Goal: Information Seeking & Learning: Learn about a topic

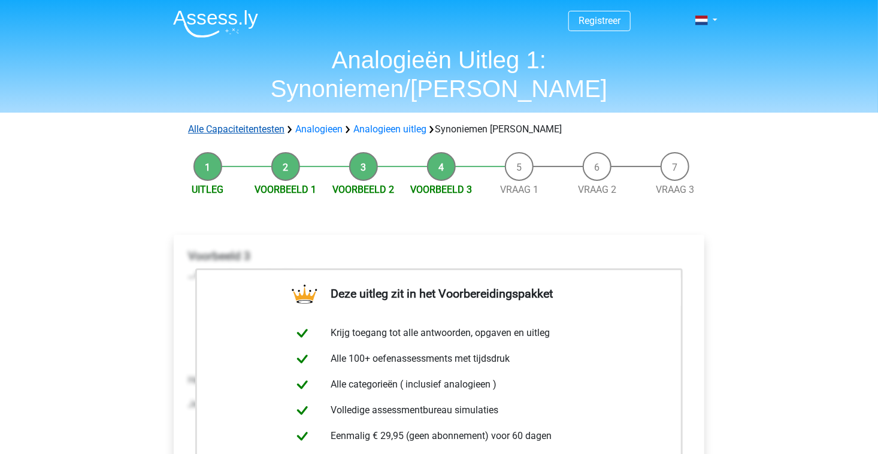
click at [217, 123] on link "Alle Capaciteitentesten" at bounding box center [236, 128] width 96 height 11
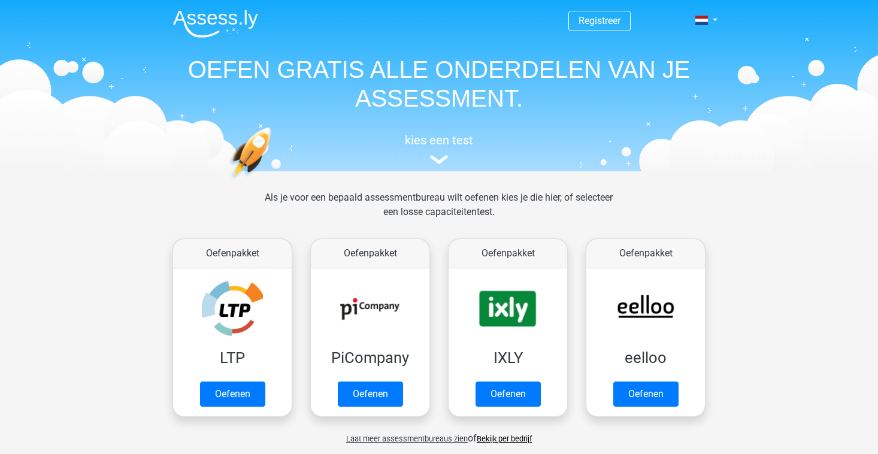
scroll to position [508, 0]
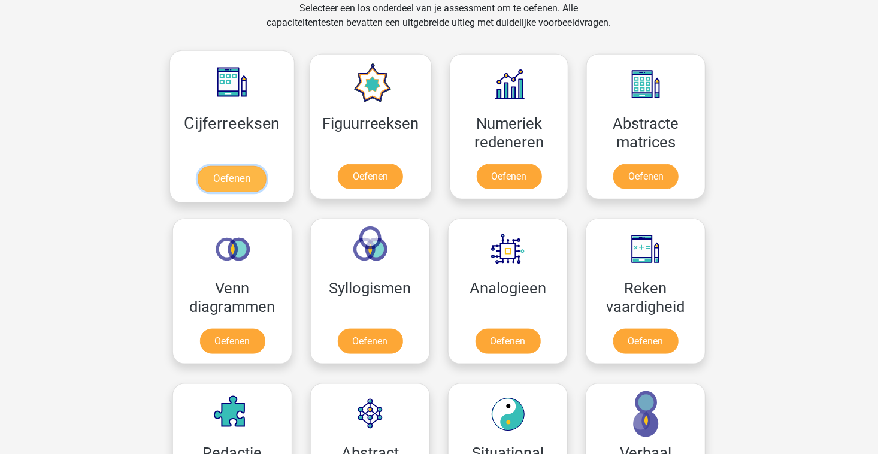
click at [235, 175] on link "Oefenen" at bounding box center [232, 179] width 68 height 26
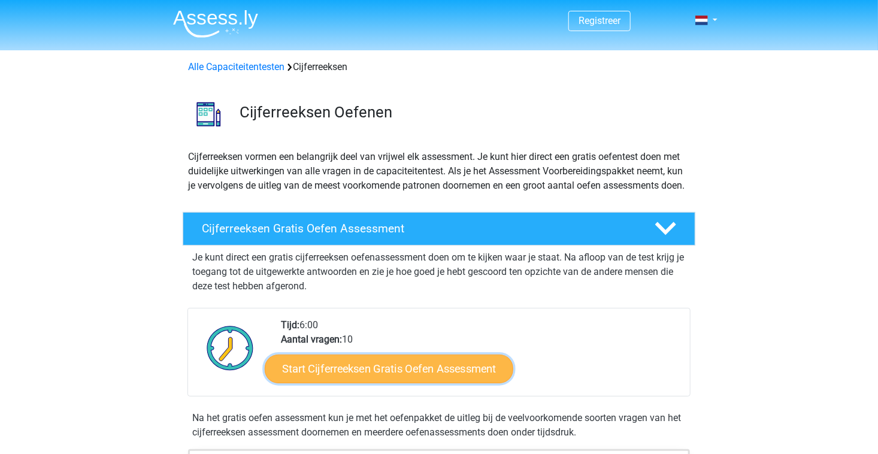
click at [371, 377] on link "Start Cijferreeksen Gratis Oefen Assessment" at bounding box center [389, 368] width 249 height 29
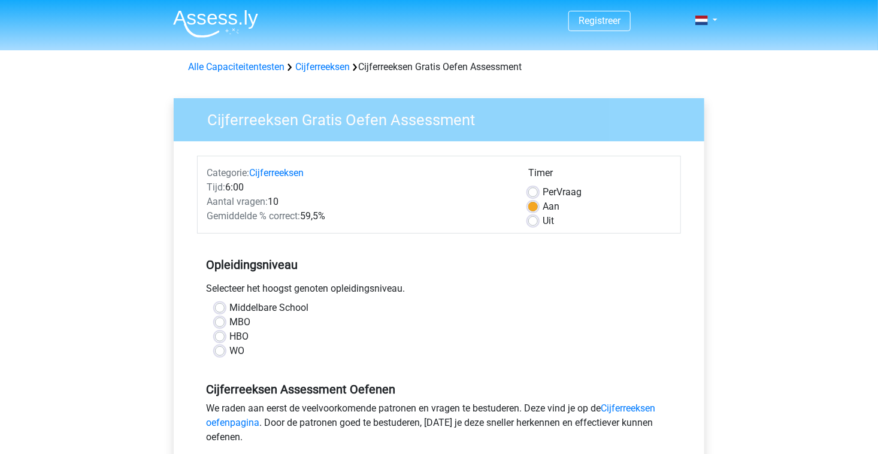
click at [241, 325] on label "MBO" at bounding box center [239, 322] width 21 height 14
click at [225, 325] on input "MBO" at bounding box center [220, 321] width 10 height 12
radio input "true"
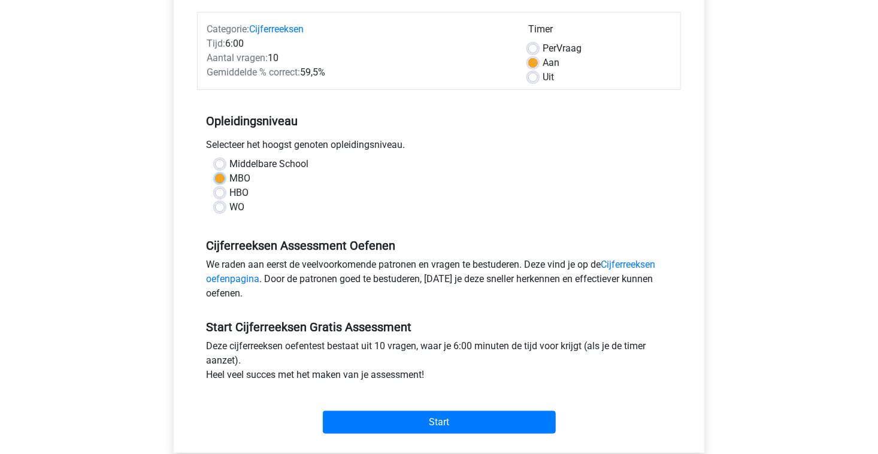
scroll to position [145, 0]
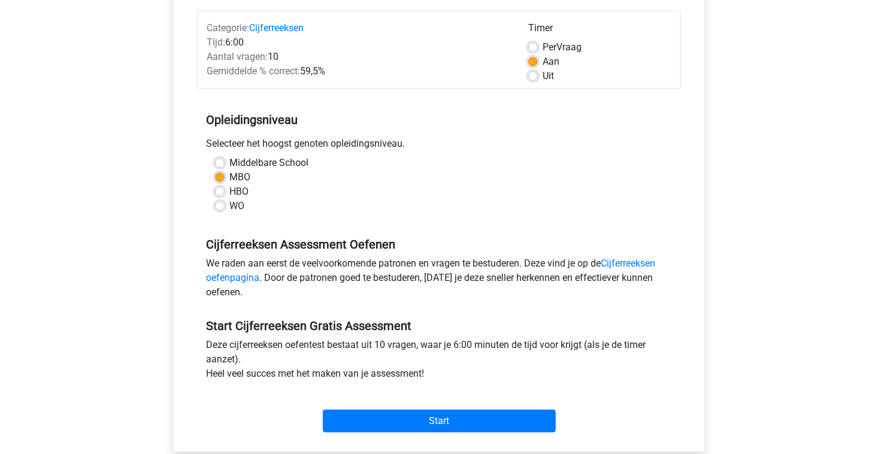
click at [543, 42] on label "Per Vraag" at bounding box center [562, 47] width 39 height 14
click at [531, 42] on input "Per Vraag" at bounding box center [533, 46] width 10 height 12
radio input "true"
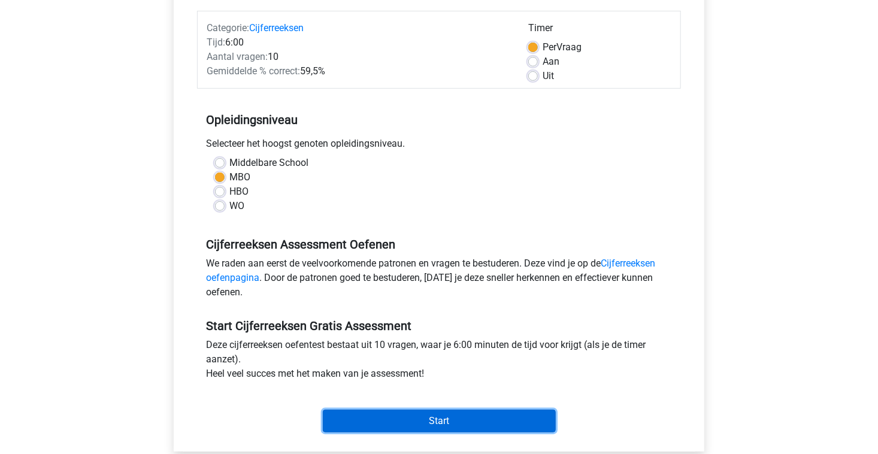
click at [356, 411] on input "Start" at bounding box center [439, 421] width 233 height 23
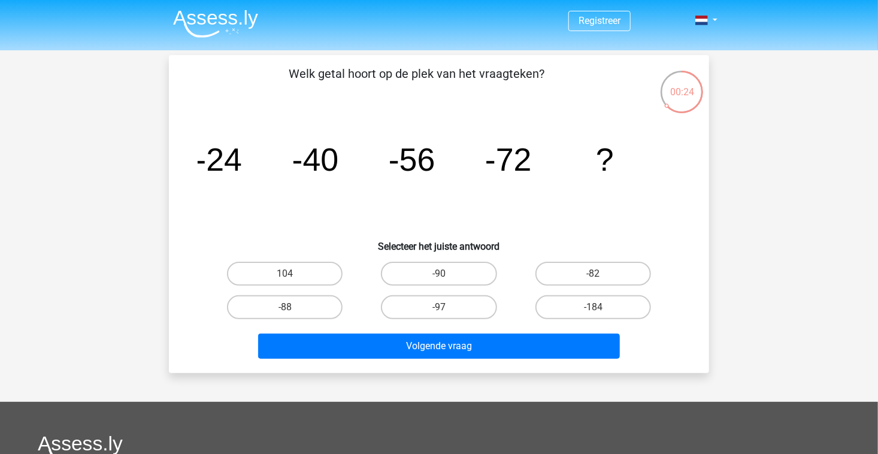
click at [288, 308] on input "-88" at bounding box center [289, 311] width 8 height 8
radio input "true"
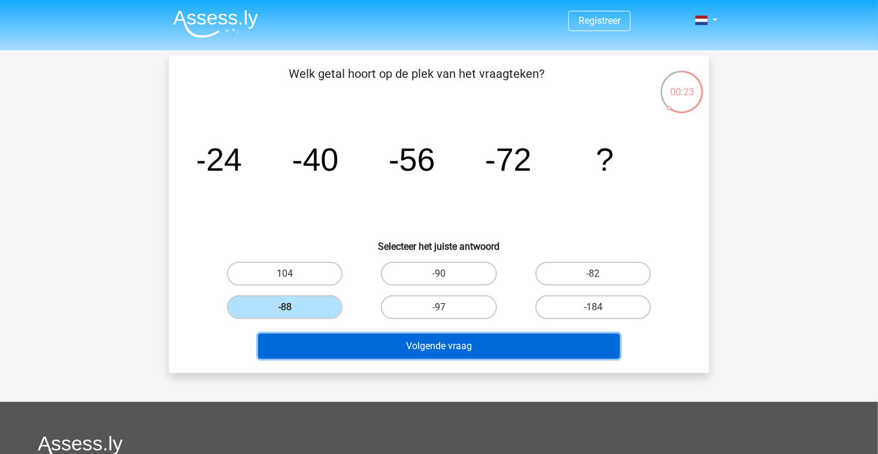
click at [322, 355] on button "Volgende vraag" at bounding box center [439, 346] width 362 height 25
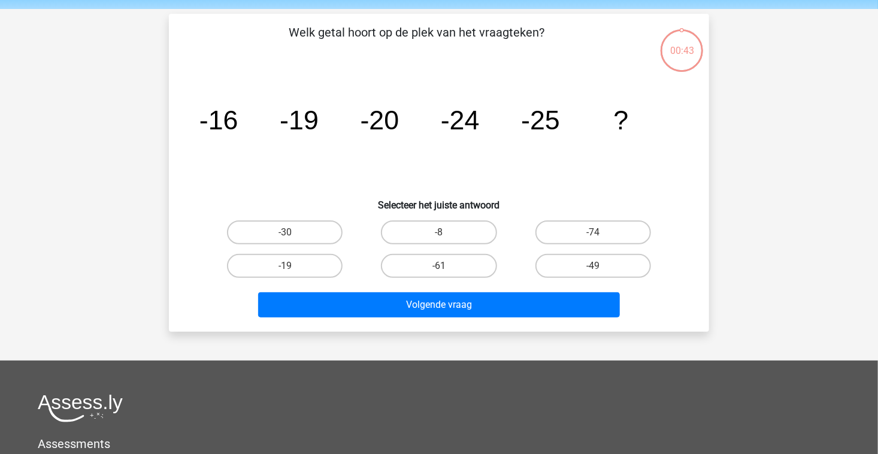
scroll to position [55, 0]
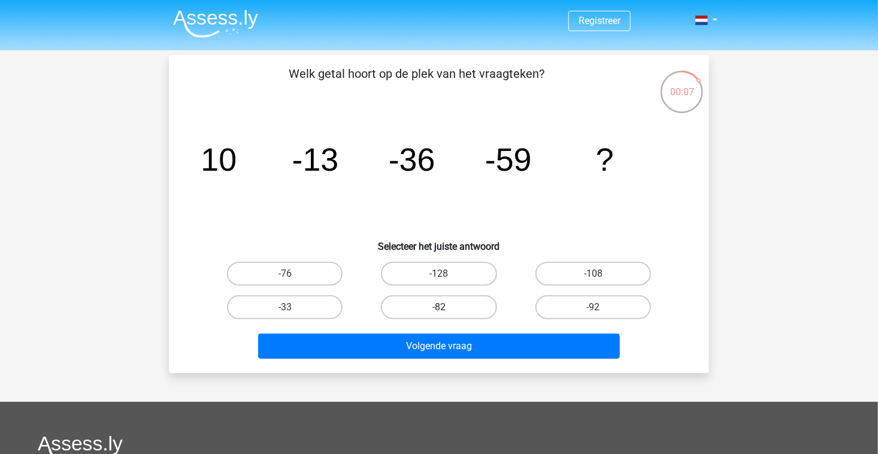
click at [461, 302] on label "-82" at bounding box center [439, 307] width 116 height 24
click at [447, 307] on input "-82" at bounding box center [443, 311] width 8 height 8
radio input "true"
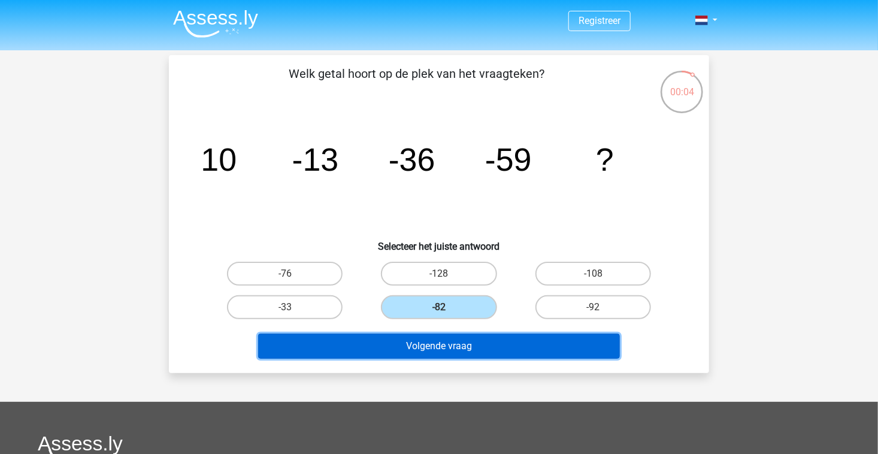
click at [442, 353] on button "Volgende vraag" at bounding box center [439, 346] width 362 height 25
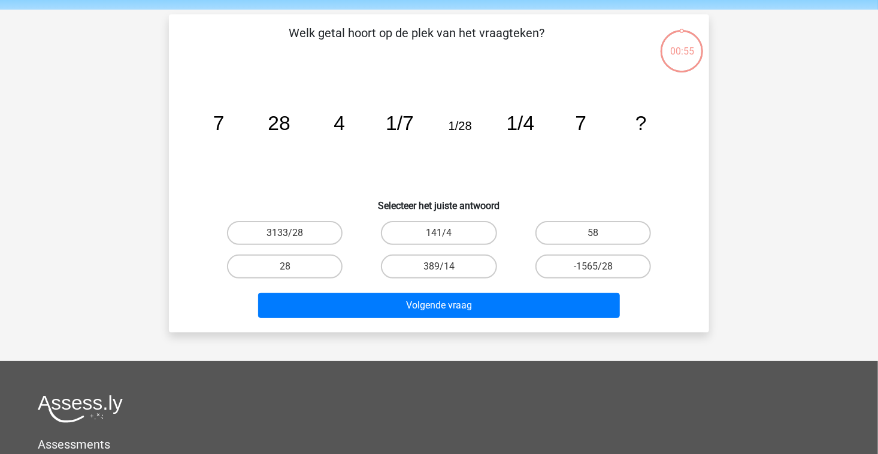
scroll to position [55, 0]
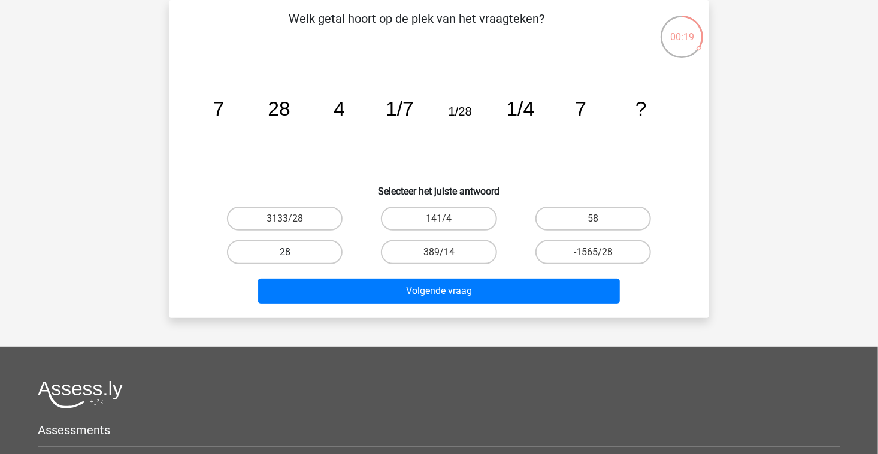
click at [325, 261] on label "28" at bounding box center [285, 252] width 116 height 24
click at [293, 260] on input "28" at bounding box center [289, 256] width 8 height 8
radio input "true"
click at [585, 256] on label "-1565/28" at bounding box center [593, 252] width 116 height 24
click at [593, 256] on input "-1565/28" at bounding box center [597, 256] width 8 height 8
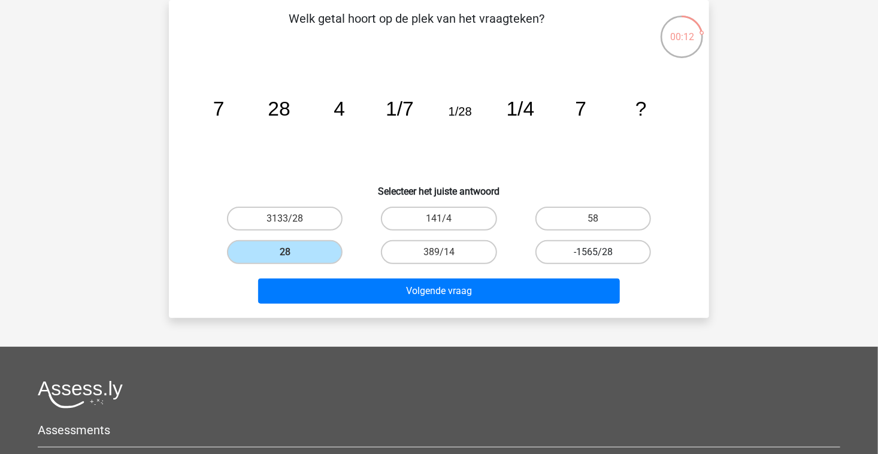
radio input "true"
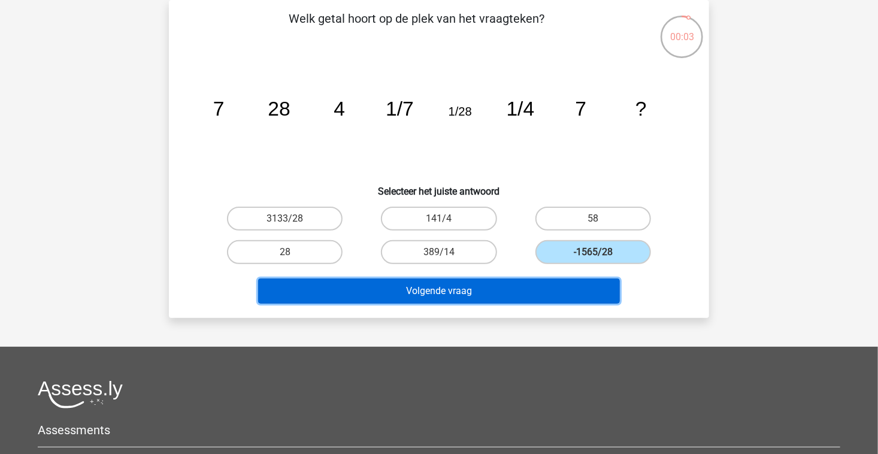
click at [365, 293] on button "Volgende vraag" at bounding box center [439, 291] width 362 height 25
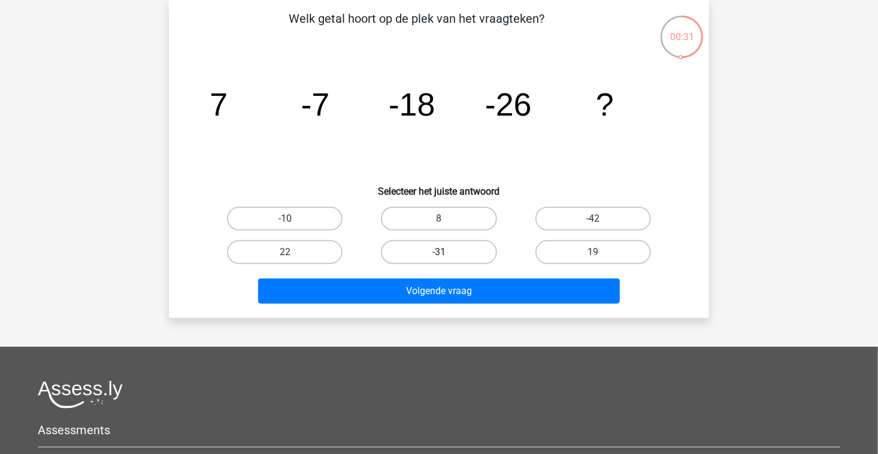
click at [425, 258] on label "-31" at bounding box center [439, 252] width 116 height 24
click at [439, 258] on input "-31" at bounding box center [443, 256] width 8 height 8
radio input "true"
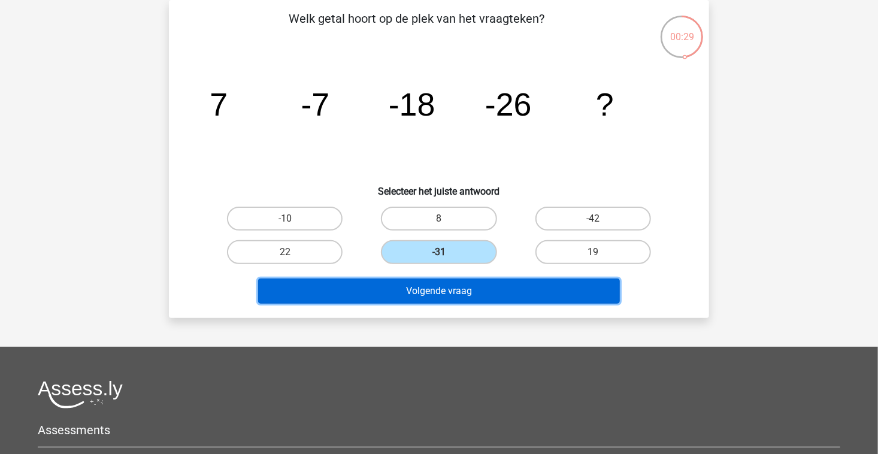
click at [423, 293] on button "Volgende vraag" at bounding box center [439, 291] width 362 height 25
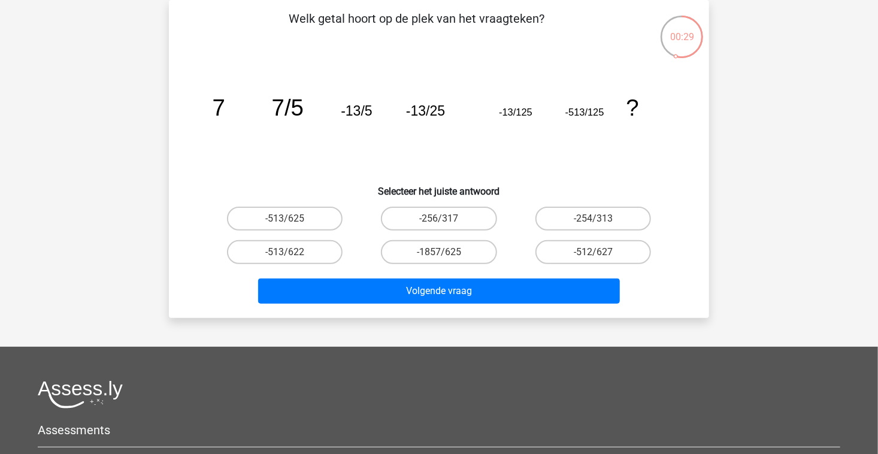
click at [445, 256] on input "-1857/625" at bounding box center [443, 256] width 8 height 8
radio input "true"
click at [284, 251] on label "-513/622" at bounding box center [285, 252] width 116 height 24
click at [285, 252] on input "-513/622" at bounding box center [289, 256] width 8 height 8
radio input "true"
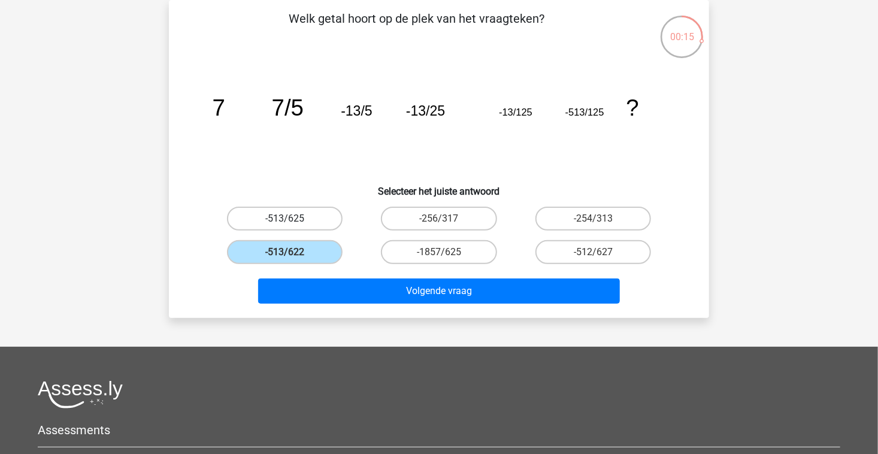
click at [288, 217] on label "-513/625" at bounding box center [285, 219] width 116 height 24
click at [288, 219] on input "-513/625" at bounding box center [289, 223] width 8 height 8
radio input "true"
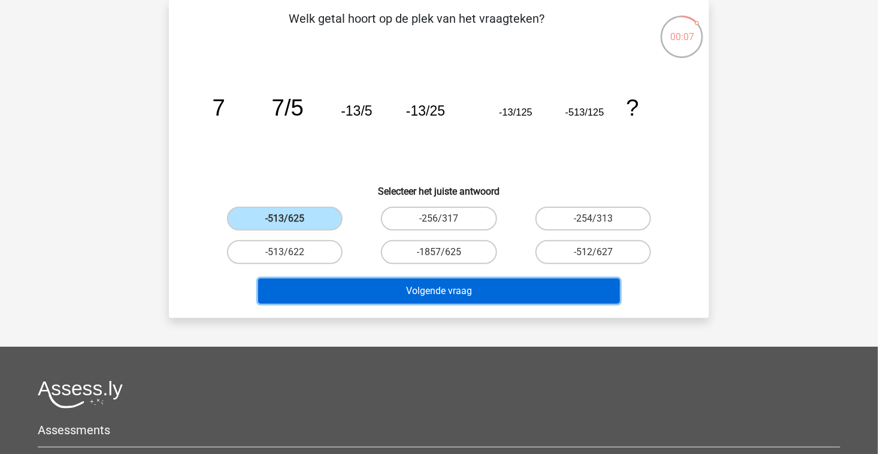
click at [338, 291] on button "Volgende vraag" at bounding box center [439, 291] width 362 height 25
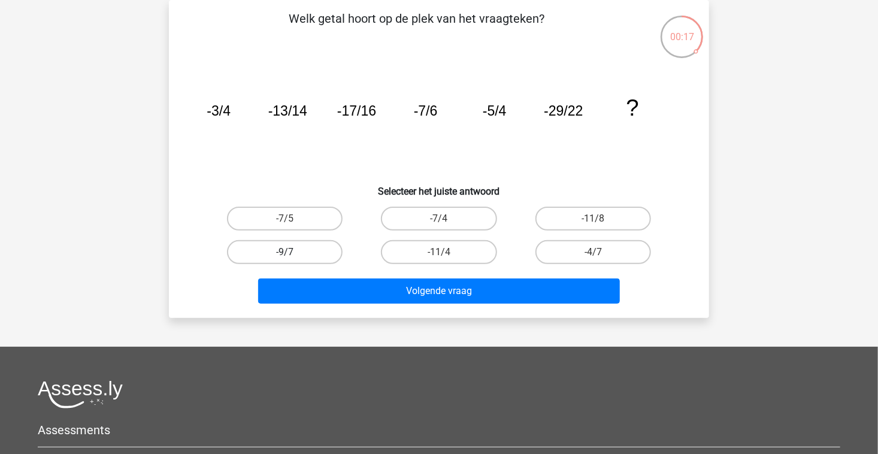
click at [314, 254] on label "-9/7" at bounding box center [285, 252] width 116 height 24
click at [293, 254] on input "-9/7" at bounding box center [289, 256] width 8 height 8
radio input "true"
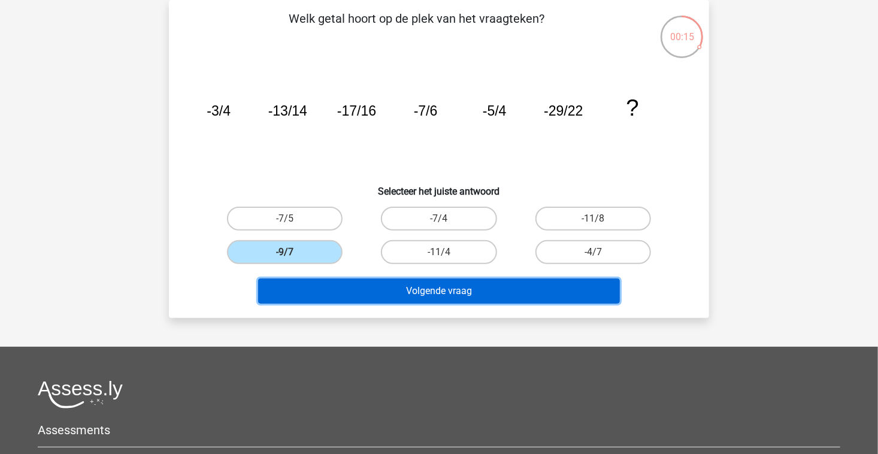
click at [341, 293] on button "Volgende vraag" at bounding box center [439, 291] width 362 height 25
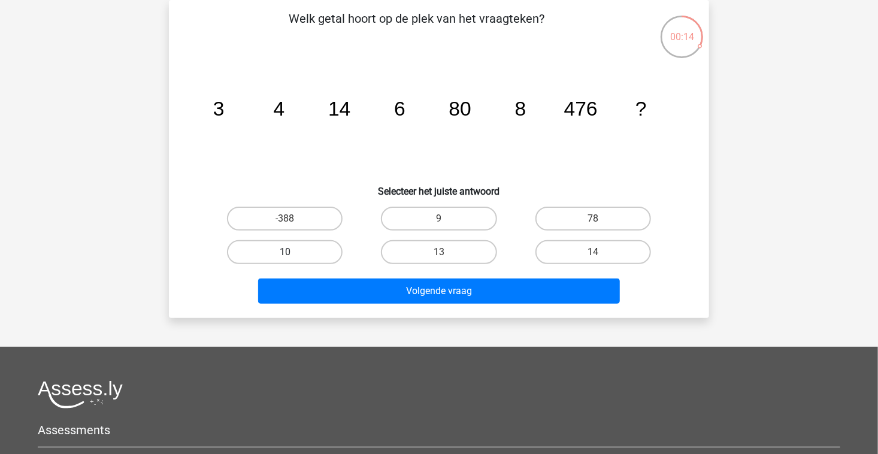
click at [322, 255] on label "10" at bounding box center [285, 252] width 116 height 24
click at [293, 255] on input "10" at bounding box center [289, 256] width 8 height 8
radio input "true"
click at [374, 307] on div "Volgende vraag" at bounding box center [439, 294] width 462 height 30
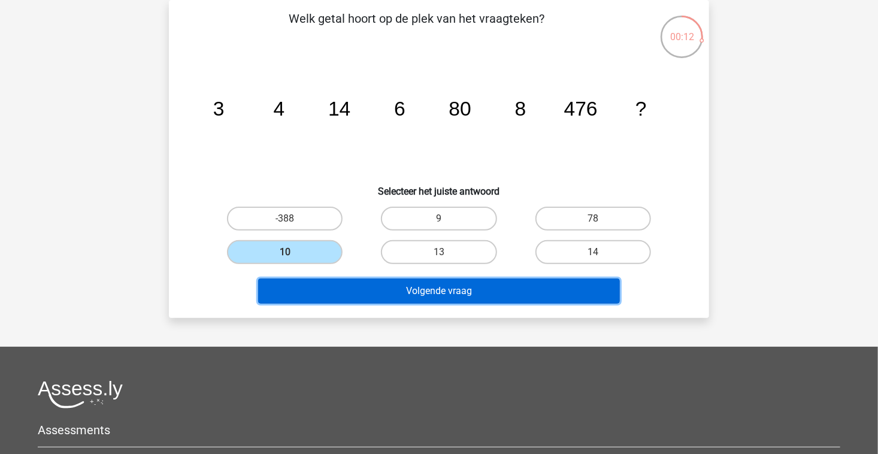
click at [373, 301] on button "Volgende vraag" at bounding box center [439, 291] width 362 height 25
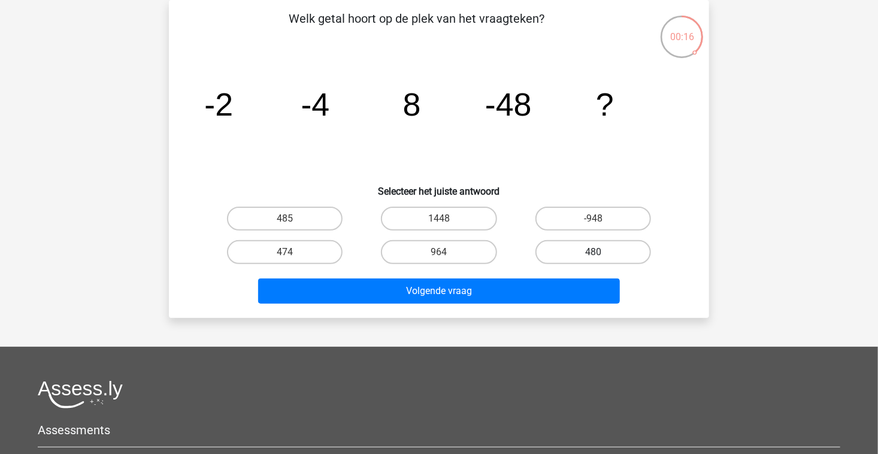
click at [610, 253] on label "480" at bounding box center [593, 252] width 116 height 24
click at [601, 253] on input "480" at bounding box center [597, 256] width 8 height 8
radio input "true"
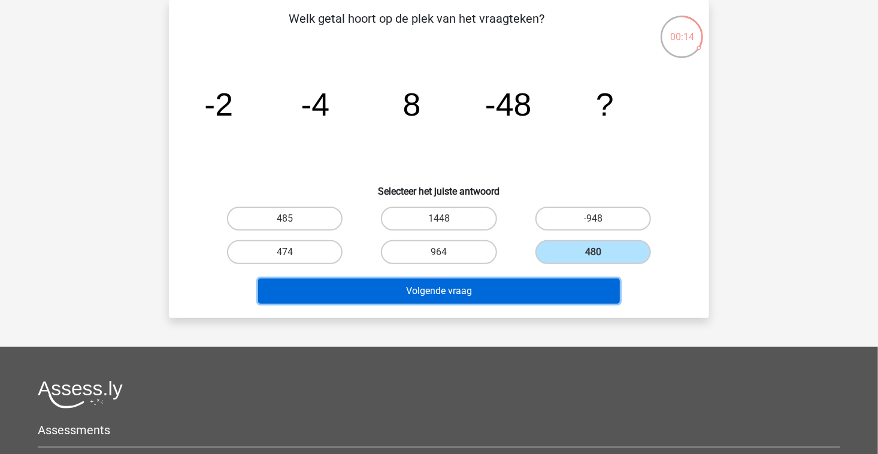
click at [536, 290] on button "Volgende vraag" at bounding box center [439, 291] width 362 height 25
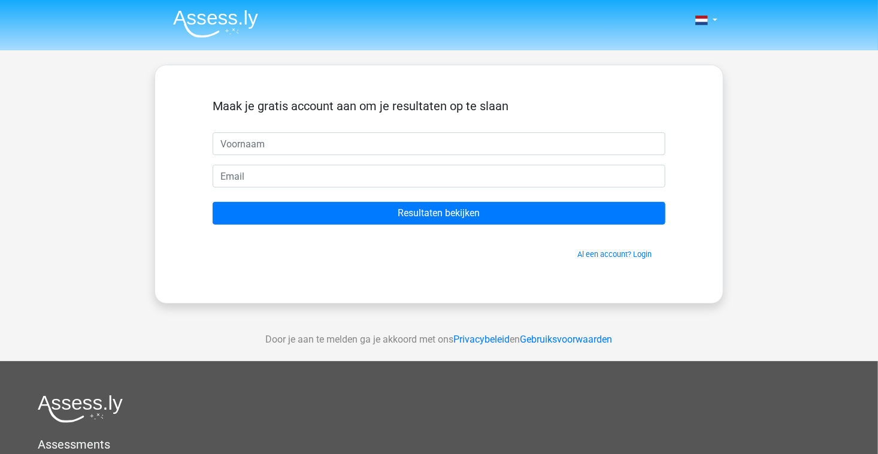
click at [361, 149] on input "text" at bounding box center [439, 143] width 453 height 23
type input "lou"
type input "[EMAIL_ADDRESS][DOMAIN_NAME]"
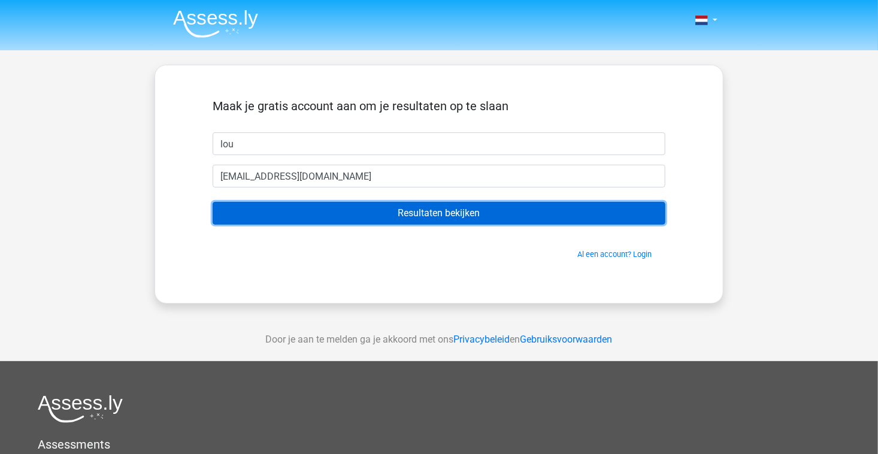
click at [338, 217] on input "Resultaten bekijken" at bounding box center [439, 213] width 453 height 23
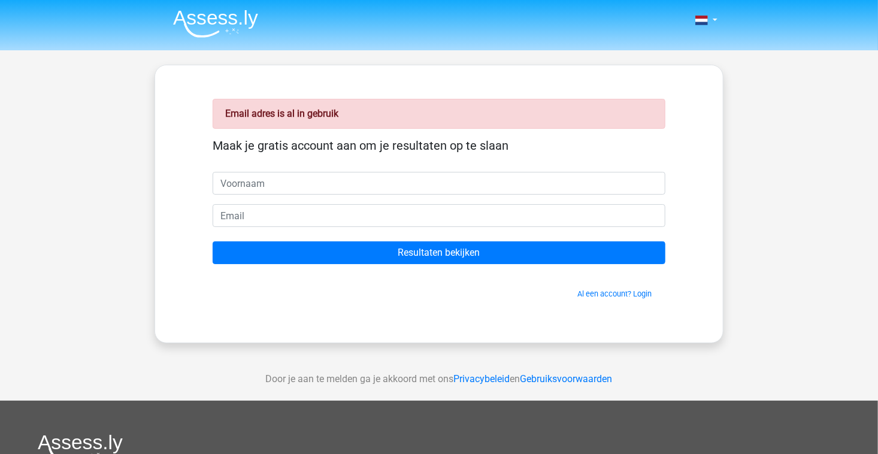
click at [307, 186] on input "text" at bounding box center [439, 183] width 453 height 23
click at [264, 183] on input "text" at bounding box center [439, 183] width 453 height 23
click at [283, 181] on input "text" at bounding box center [439, 183] width 453 height 23
type input "Talau"
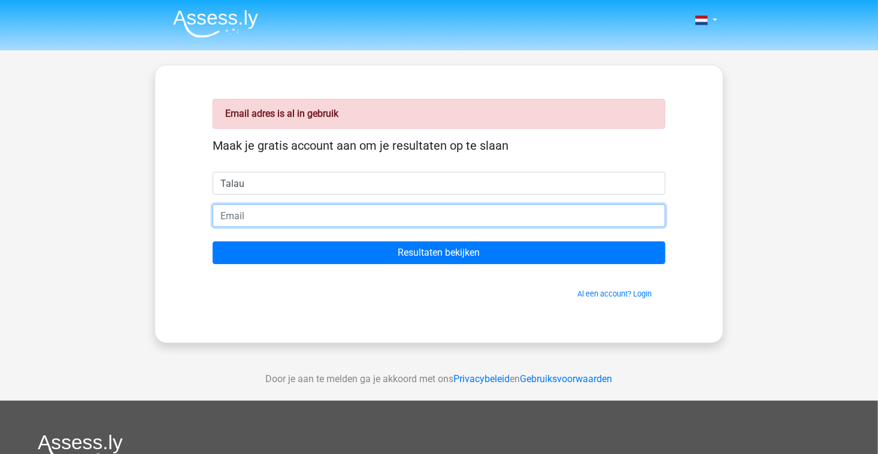
click at [264, 212] on input "email" at bounding box center [439, 215] width 453 height 23
type input "[EMAIL_ADDRESS][DOMAIN_NAME]"
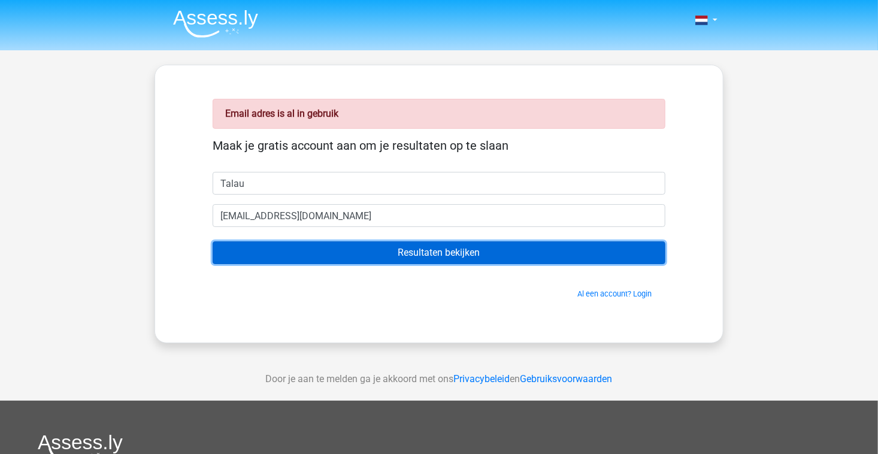
click at [317, 257] on input "Resultaten bekijken" at bounding box center [439, 252] width 453 height 23
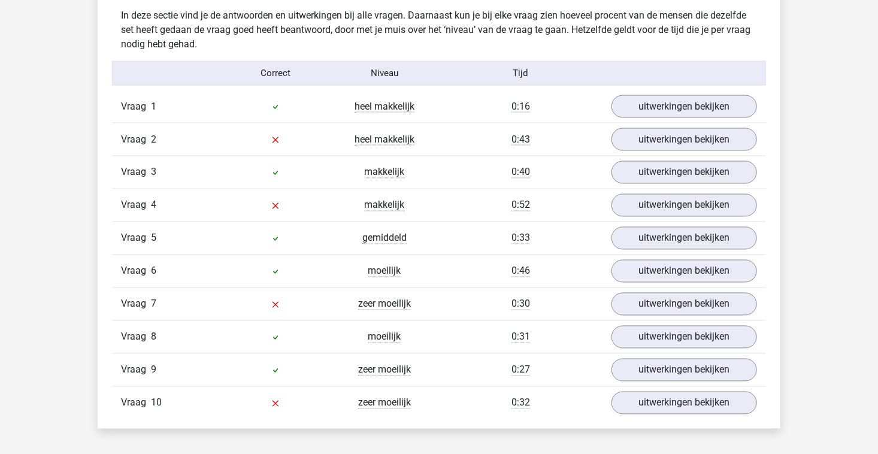
scroll to position [952, 0]
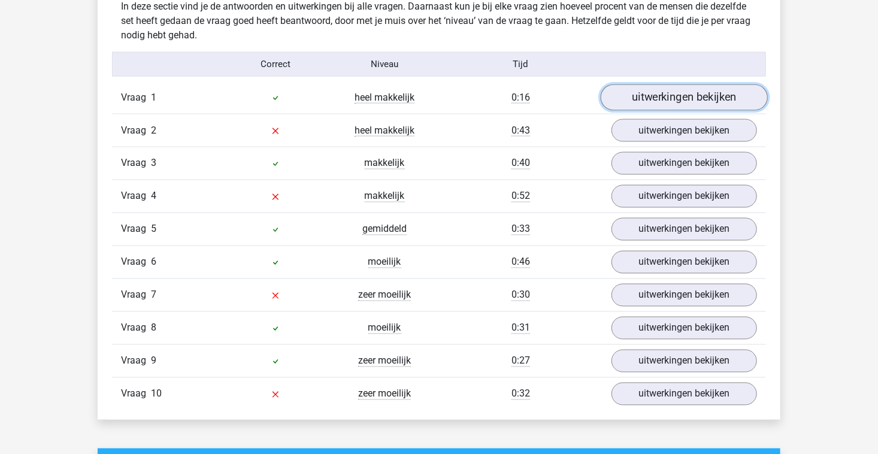
click at [625, 106] on link "uitwerkingen bekijken" at bounding box center [684, 97] width 167 height 26
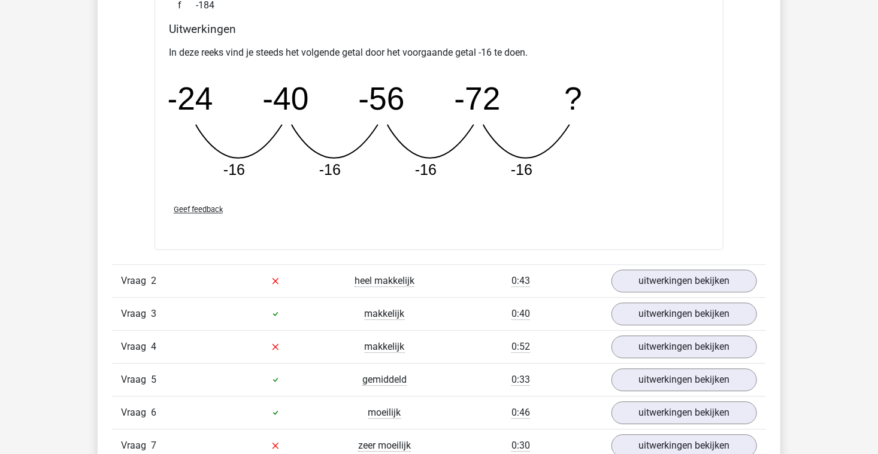
scroll to position [1329, 0]
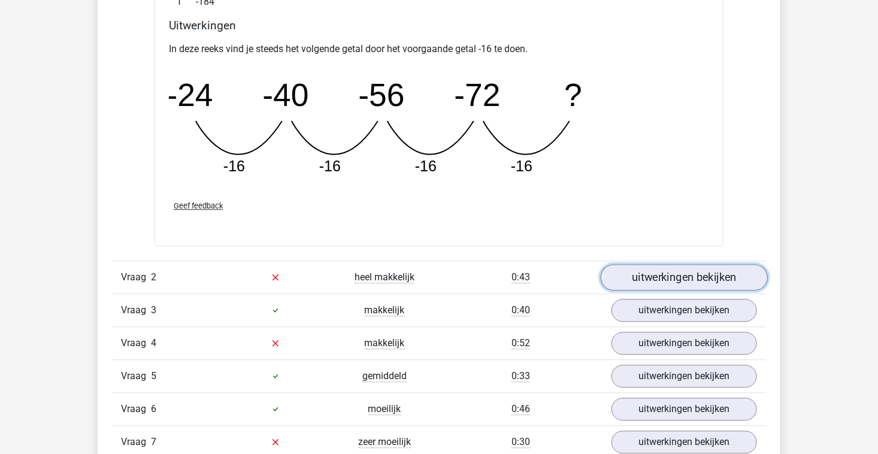
click at [725, 277] on link "uitwerkingen bekijken" at bounding box center [684, 277] width 167 height 26
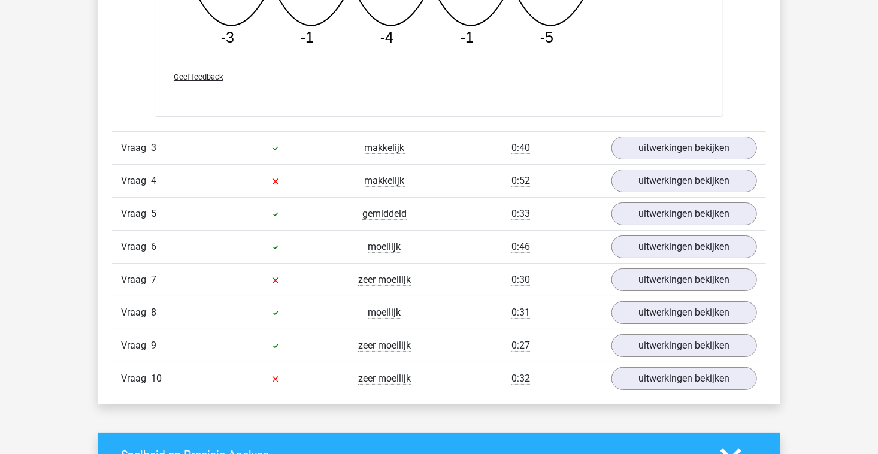
scroll to position [2047, 0]
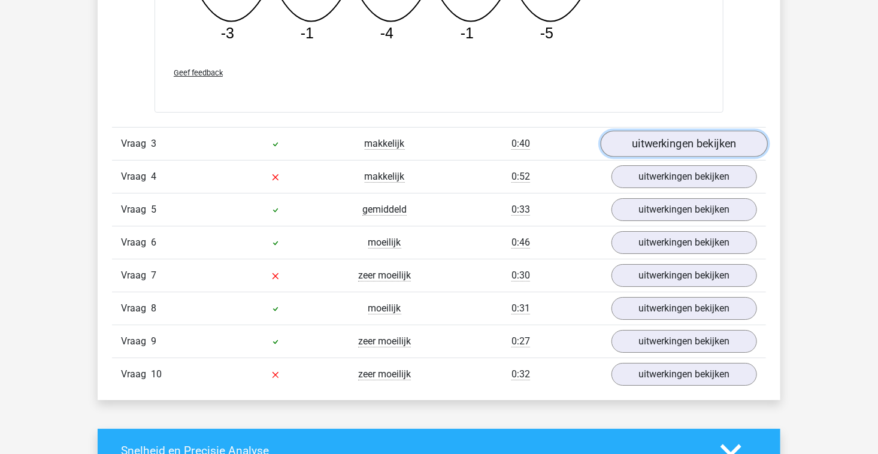
click at [676, 140] on link "uitwerkingen bekijken" at bounding box center [684, 144] width 167 height 26
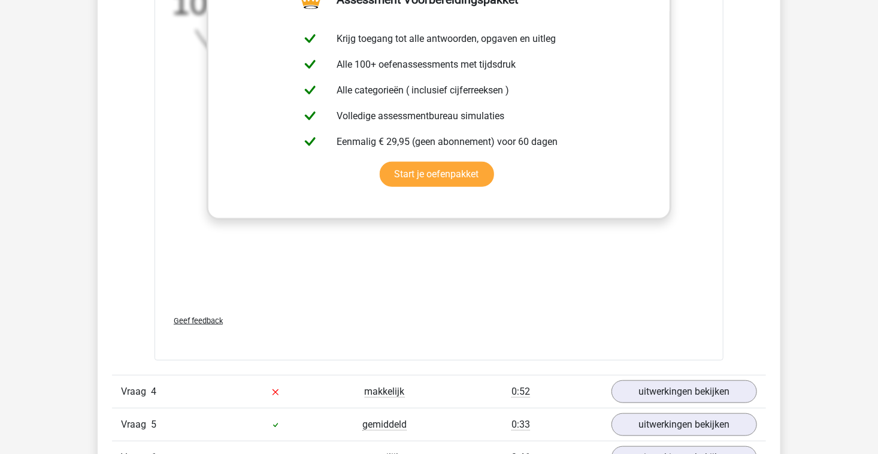
scroll to position [2576, 0]
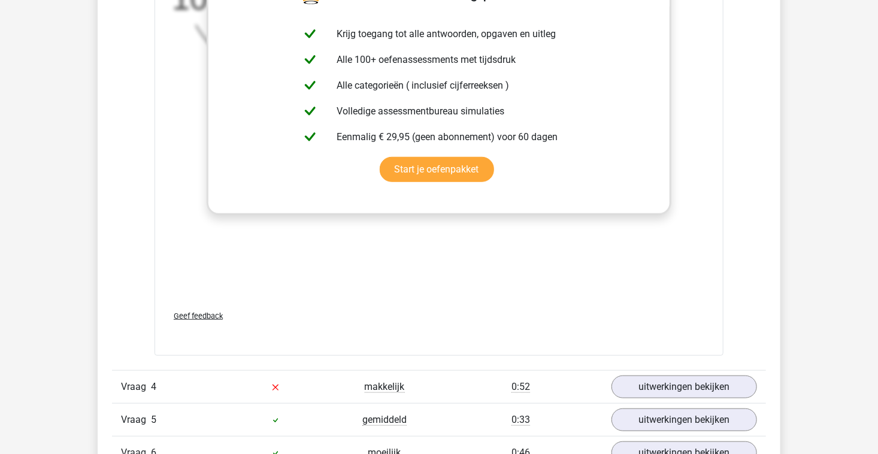
click at [652, 298] on div "In deze reeks vind je steeds het volgende getal door het voorgaande getal -23 t…" at bounding box center [439, 120] width 540 height 359
click at [409, 310] on div "Geef feedback" at bounding box center [439, 316] width 550 height 31
click at [402, 385] on span "makkelijk" at bounding box center [385, 387] width 40 height 12
click at [637, 389] on link "uitwerkingen bekijken" at bounding box center [684, 387] width 167 height 26
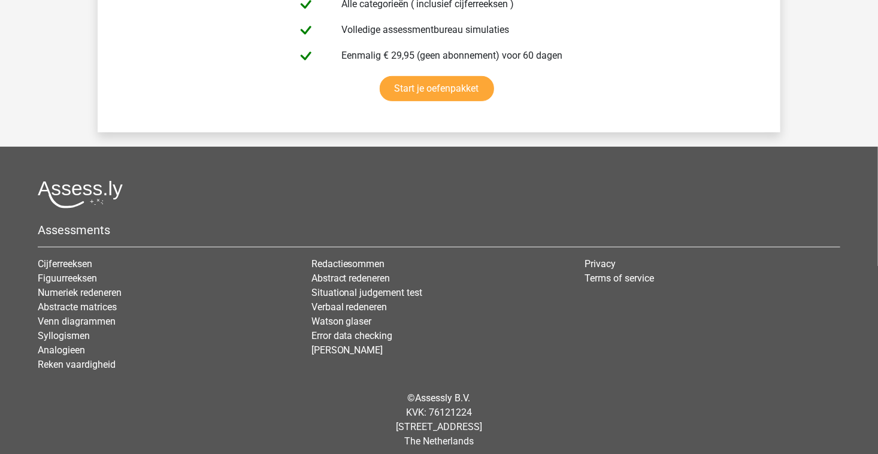
scroll to position [4608, 0]
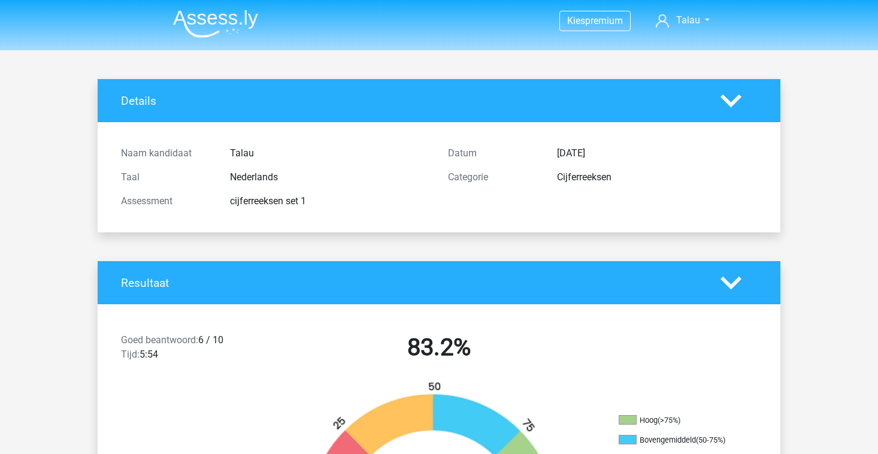
scroll to position [2171, 0]
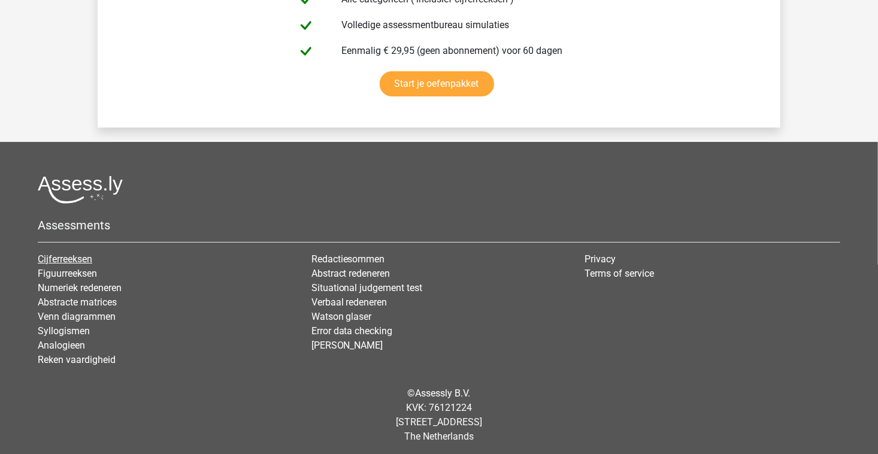
click at [81, 259] on link "Cijferreeksen" at bounding box center [65, 258] width 55 height 11
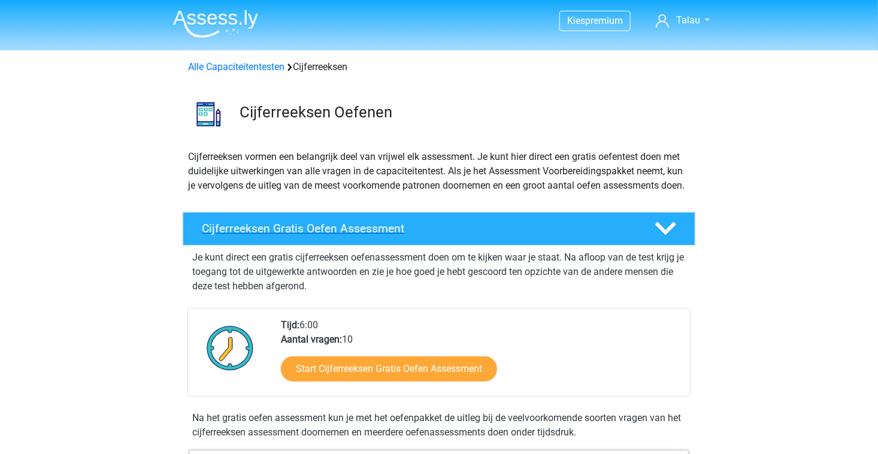
click at [509, 235] on h4 "Cijferreeksen Gratis Oefen Assessment" at bounding box center [419, 229] width 434 height 14
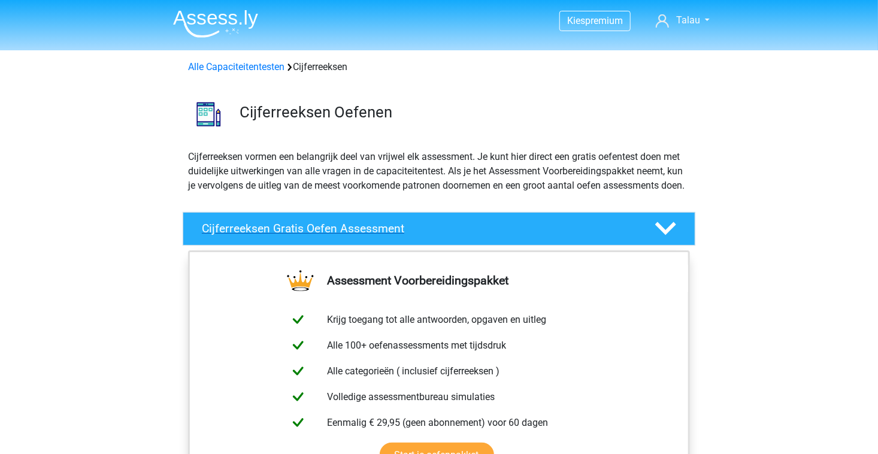
click at [509, 235] on h4 "Cijferreeksen Gratis Oefen Assessment" at bounding box center [419, 229] width 434 height 14
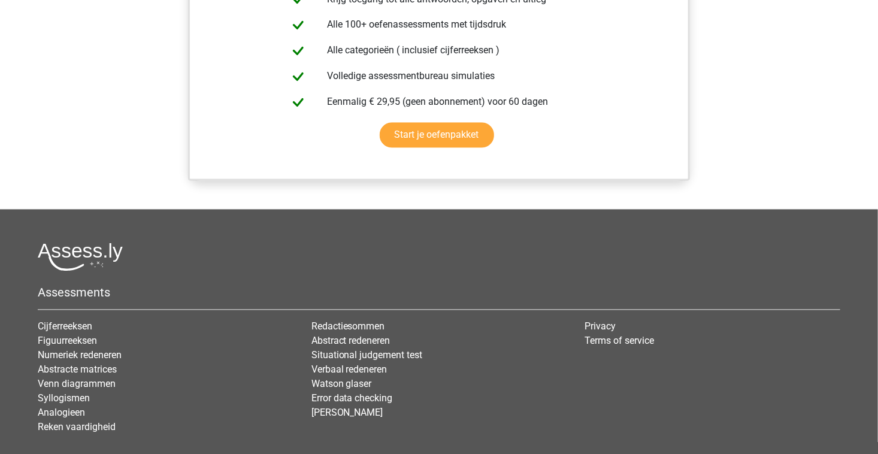
scroll to position [1122, 0]
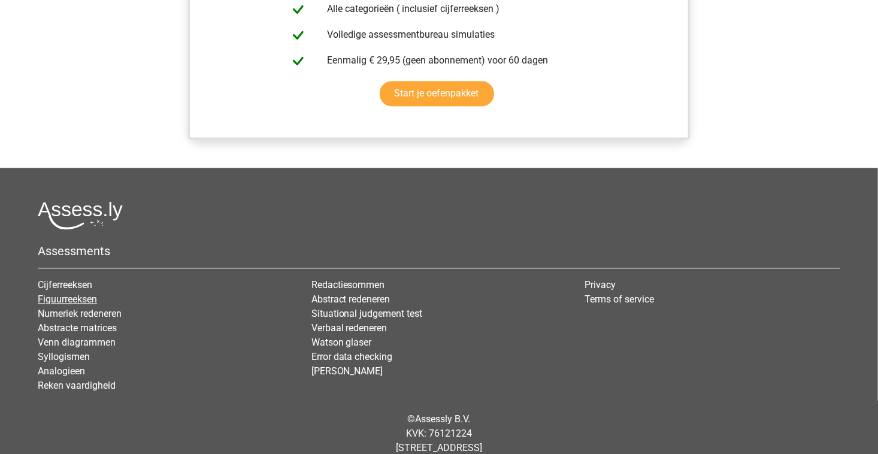
click at [82, 305] on link "Figuurreeksen" at bounding box center [67, 298] width 59 height 11
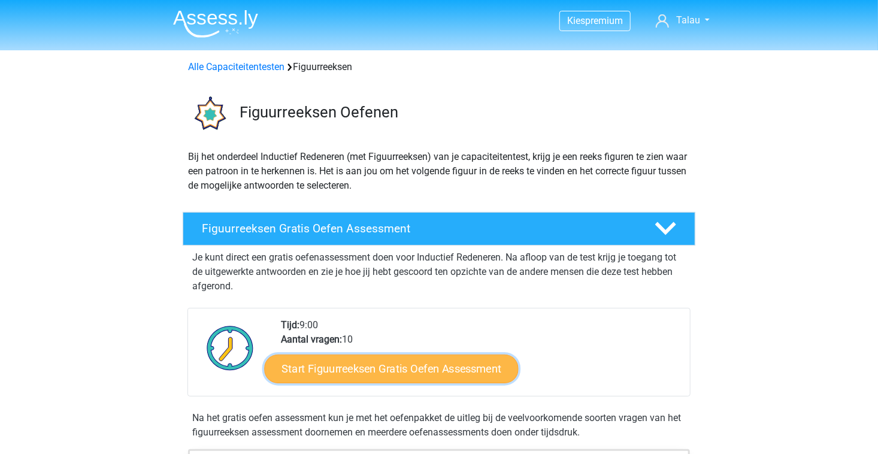
click at [429, 370] on link "Start Figuurreeksen Gratis Oefen Assessment" at bounding box center [392, 368] width 254 height 29
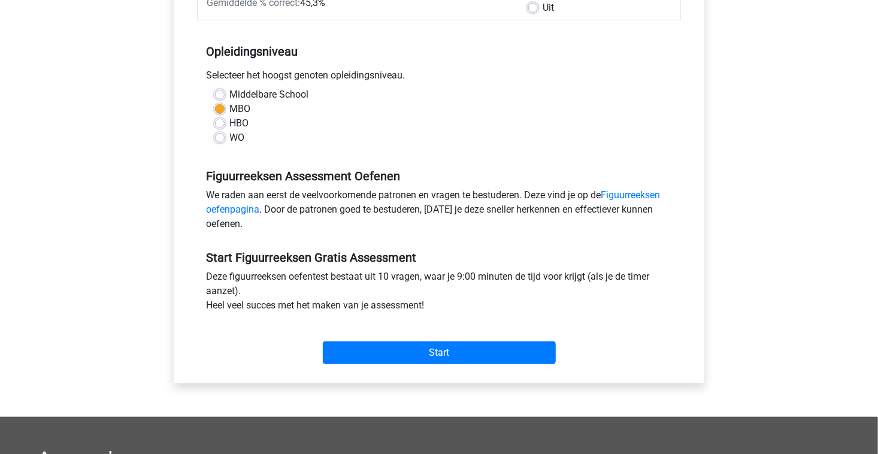
scroll to position [221, 0]
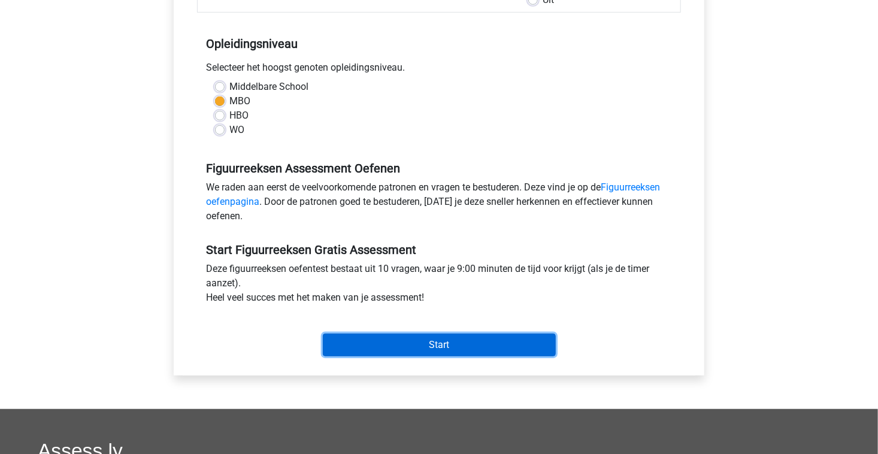
click at [455, 335] on input "Start" at bounding box center [439, 345] width 233 height 23
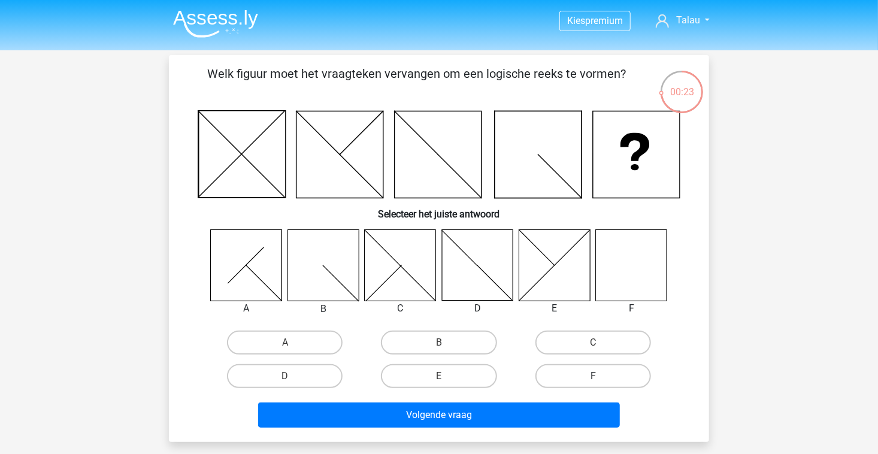
click at [583, 370] on label "F" at bounding box center [593, 376] width 116 height 24
click at [593, 376] on input "F" at bounding box center [597, 380] width 8 height 8
radio input "true"
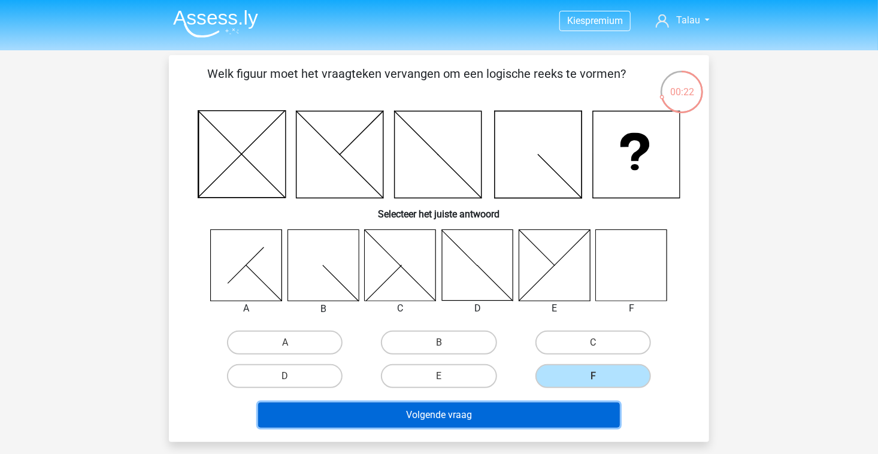
click at [541, 410] on button "Volgende vraag" at bounding box center [439, 414] width 362 height 25
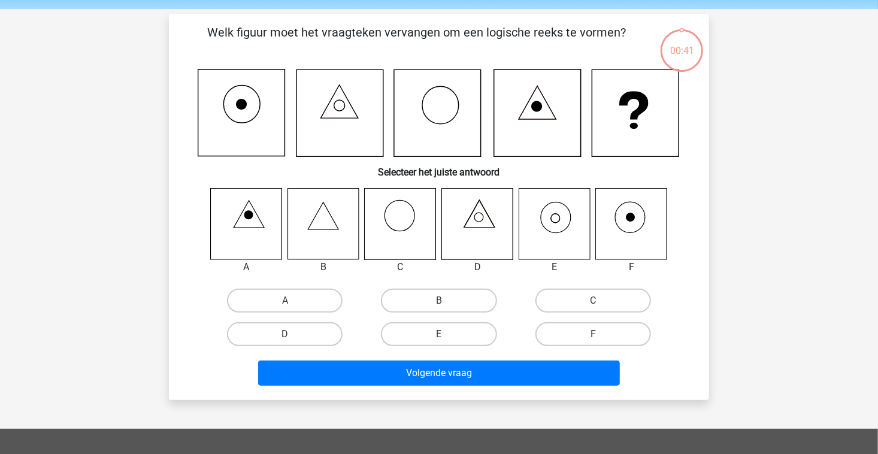
scroll to position [55, 0]
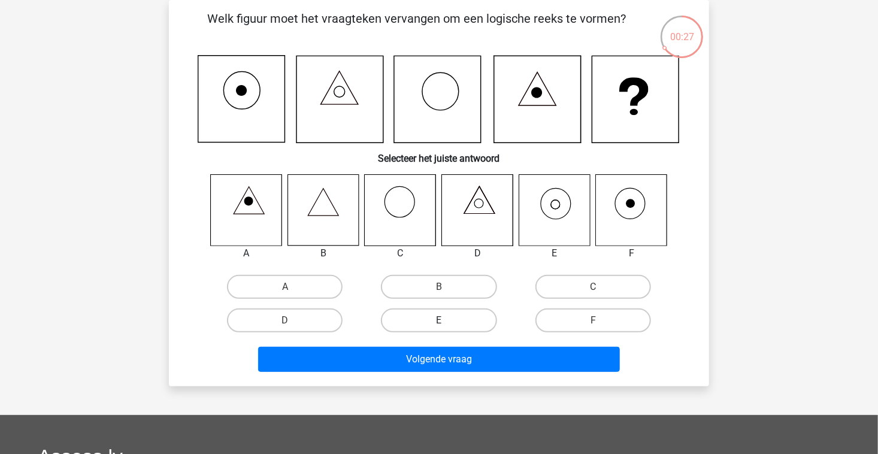
click at [465, 319] on label "E" at bounding box center [439, 320] width 116 height 24
click at [447, 320] on input "E" at bounding box center [443, 324] width 8 height 8
radio input "true"
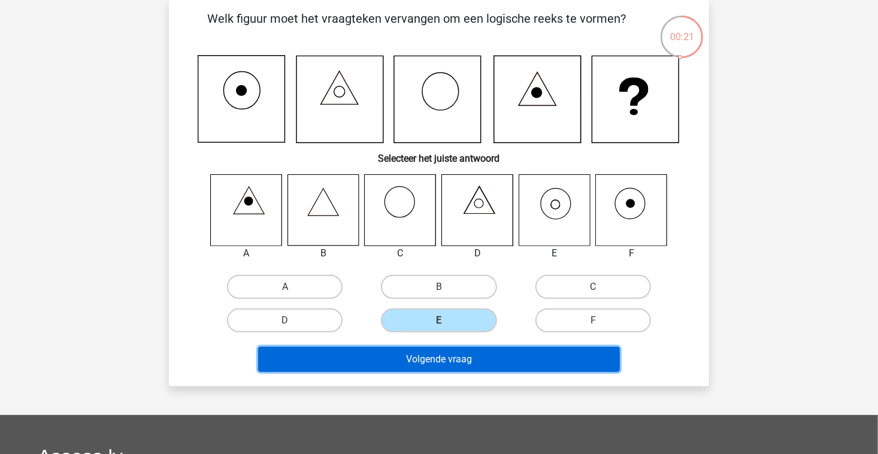
click at [440, 365] on button "Volgende vraag" at bounding box center [439, 359] width 362 height 25
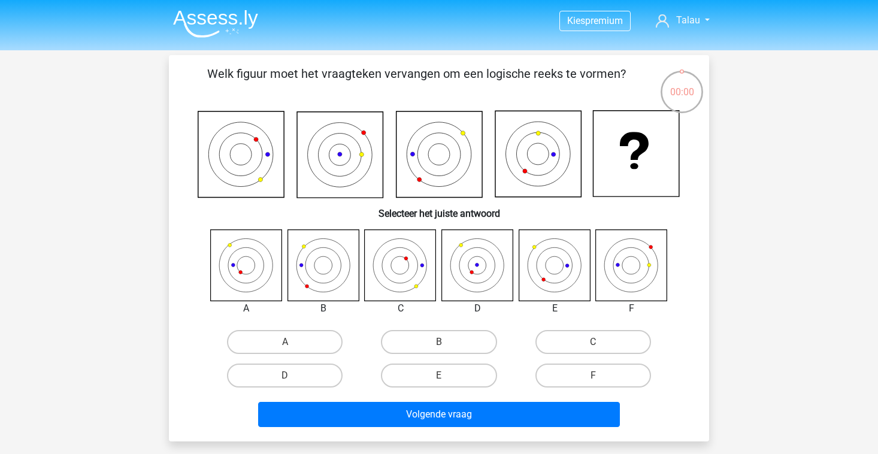
scroll to position [55, 0]
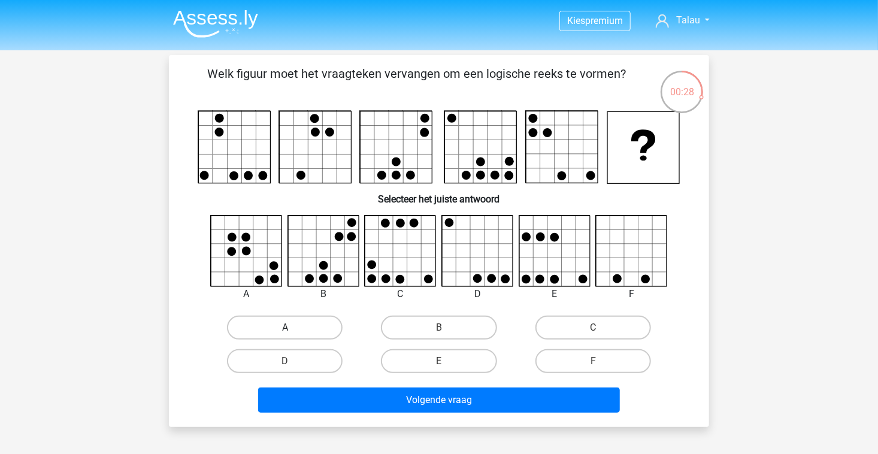
click at [300, 325] on label "A" at bounding box center [285, 328] width 116 height 24
click at [293, 328] on input "A" at bounding box center [289, 332] width 8 height 8
radio input "true"
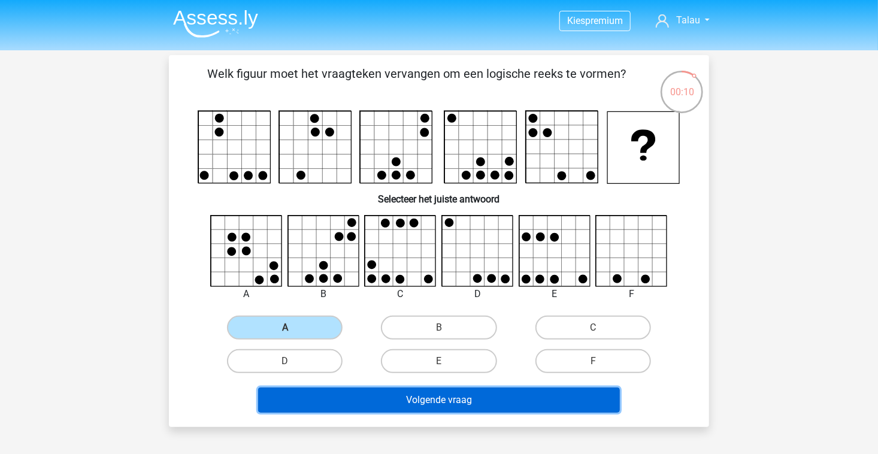
click at [338, 398] on button "Volgende vraag" at bounding box center [439, 400] width 362 height 25
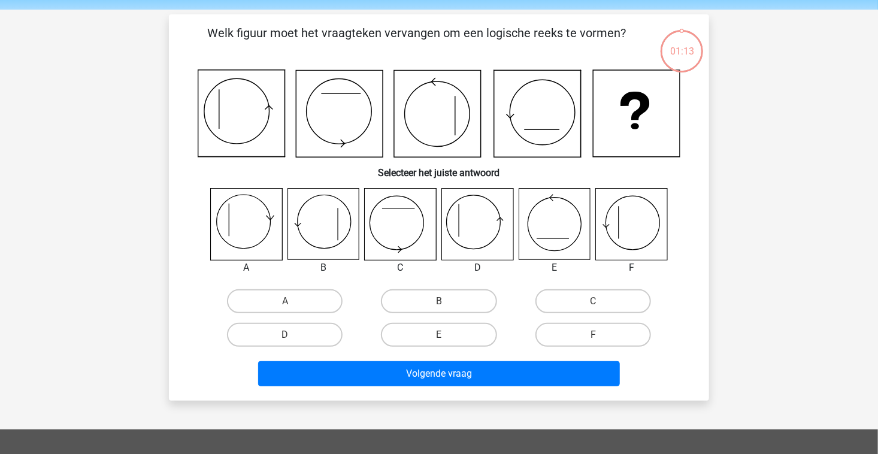
scroll to position [55, 0]
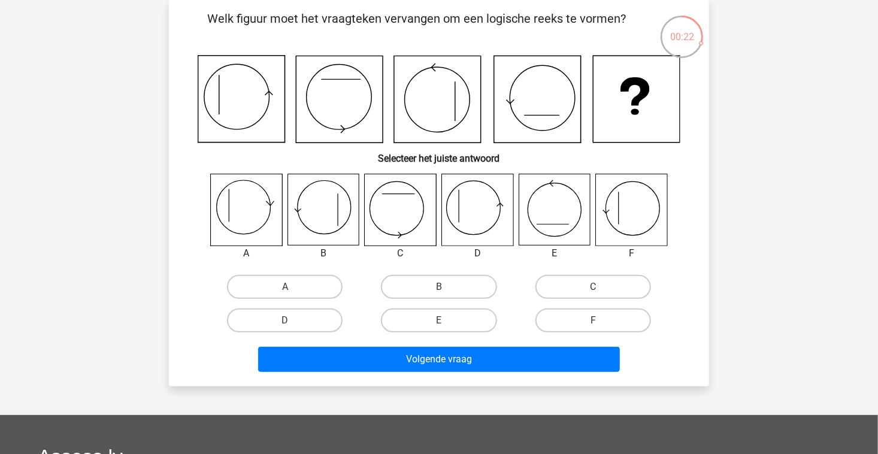
click at [499, 220] on icon at bounding box center [477, 209] width 71 height 71
click at [310, 319] on label "D" at bounding box center [285, 320] width 116 height 24
click at [293, 320] on input "D" at bounding box center [289, 324] width 8 height 8
radio input "true"
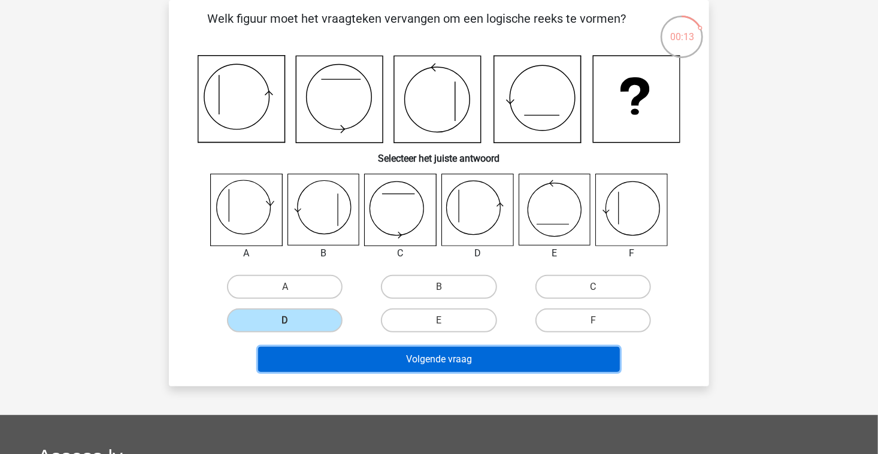
click at [375, 370] on button "Volgende vraag" at bounding box center [439, 359] width 362 height 25
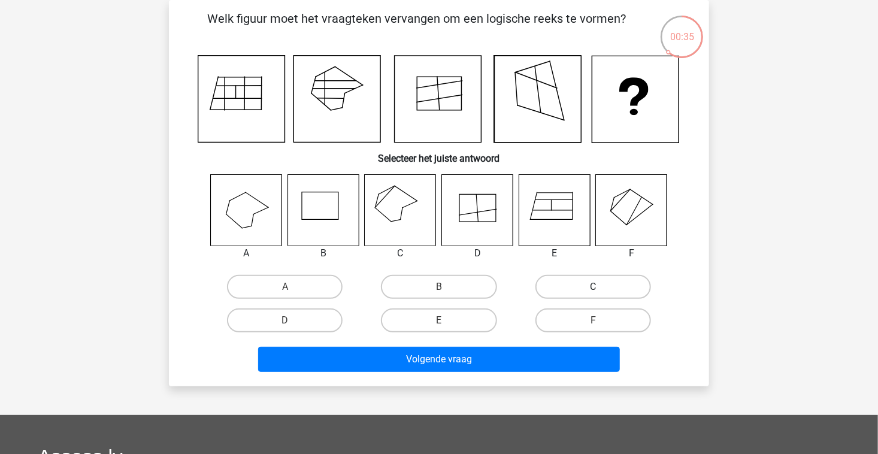
click at [547, 287] on label "C" at bounding box center [593, 287] width 116 height 24
click at [593, 287] on input "C" at bounding box center [597, 291] width 8 height 8
radio input "true"
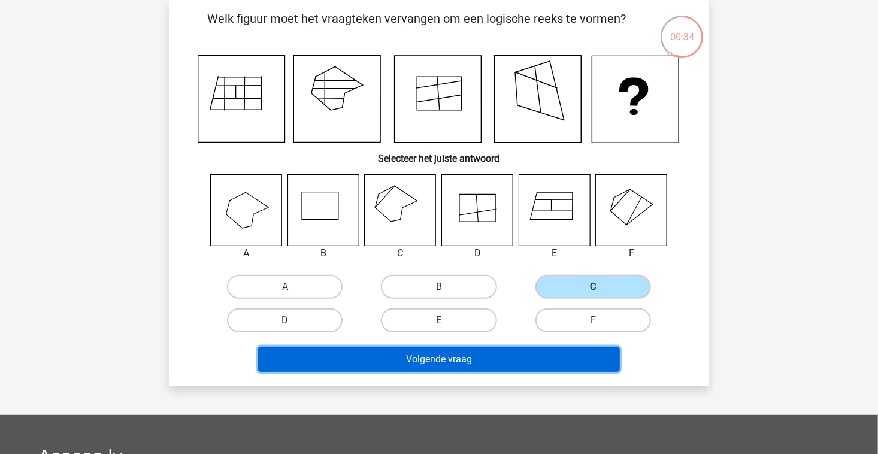
click at [443, 363] on button "Volgende vraag" at bounding box center [439, 359] width 362 height 25
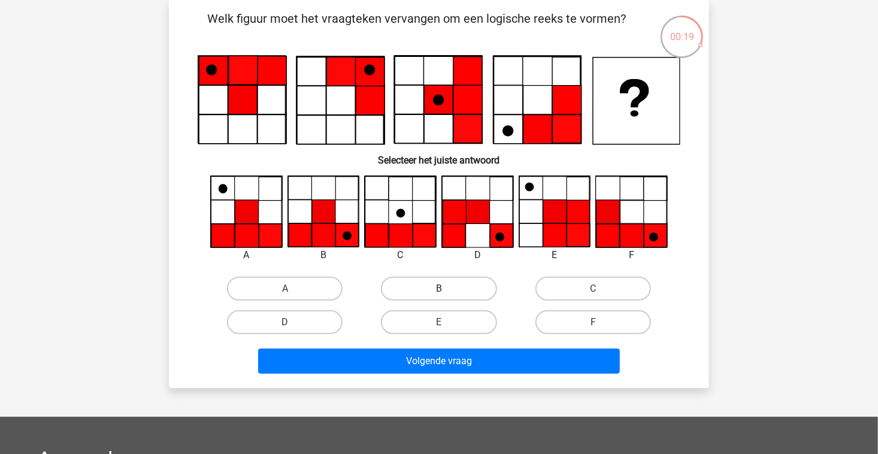
click at [468, 285] on label "B" at bounding box center [439, 289] width 116 height 24
click at [447, 289] on input "B" at bounding box center [443, 293] width 8 height 8
radio input "true"
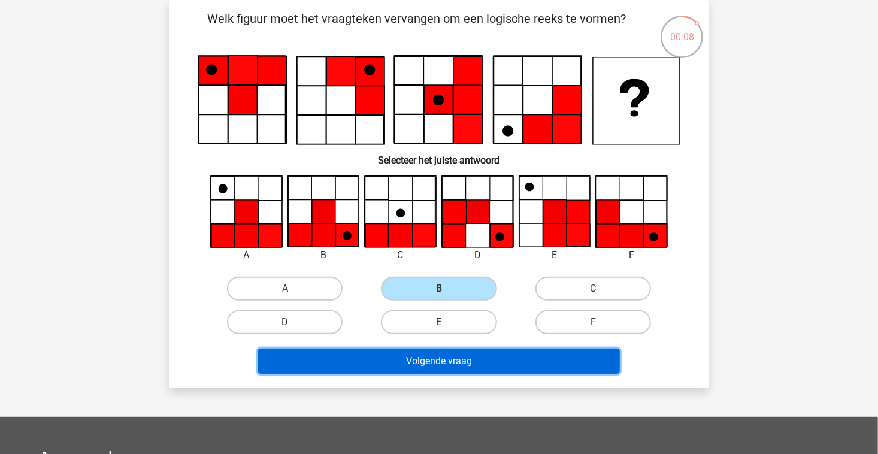
click at [455, 361] on button "Volgende vraag" at bounding box center [439, 361] width 362 height 25
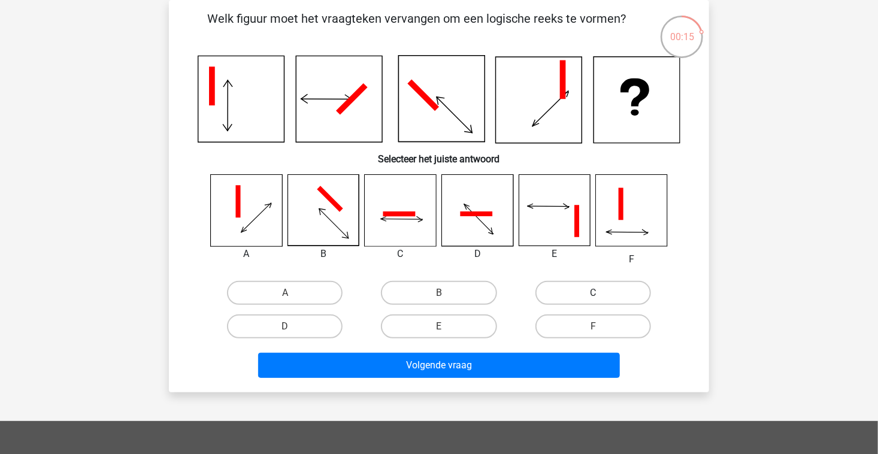
click at [566, 295] on label "C" at bounding box center [593, 293] width 116 height 24
click at [593, 295] on input "C" at bounding box center [597, 297] width 8 height 8
radio input "true"
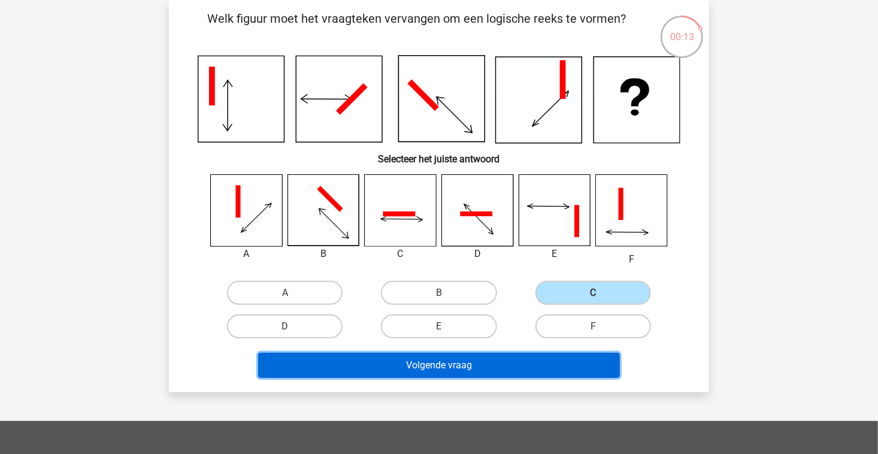
click at [476, 367] on button "Volgende vraag" at bounding box center [439, 365] width 362 height 25
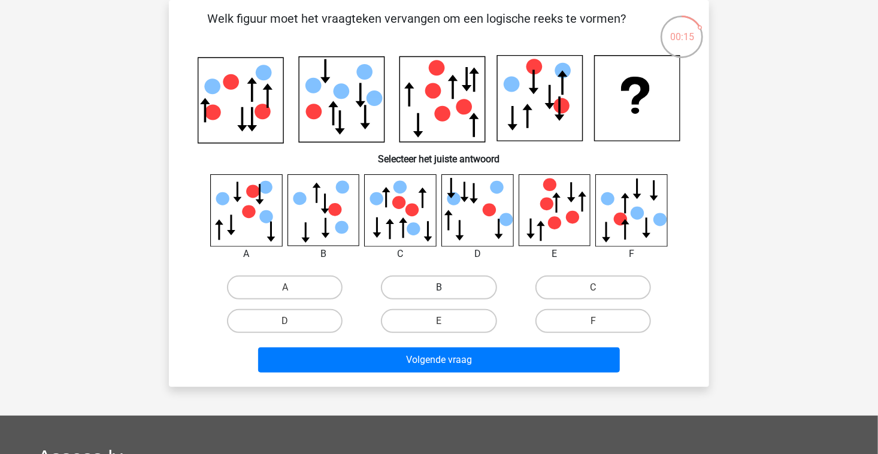
click at [412, 291] on label "B" at bounding box center [439, 288] width 116 height 24
click at [439, 291] on input "B" at bounding box center [443, 291] width 8 height 8
radio input "true"
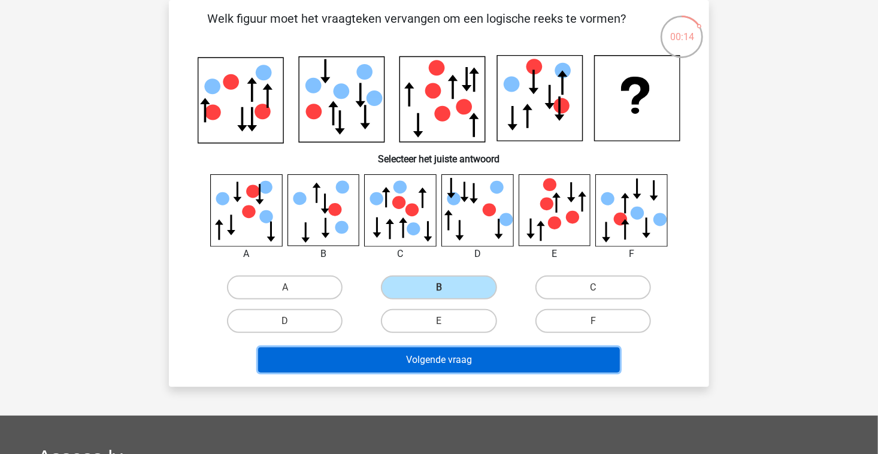
click at [396, 370] on button "Volgende vraag" at bounding box center [439, 359] width 362 height 25
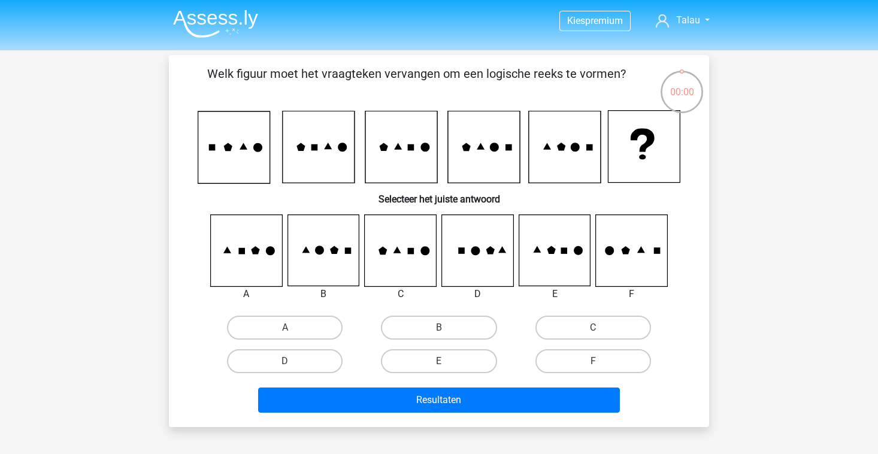
scroll to position [55, 0]
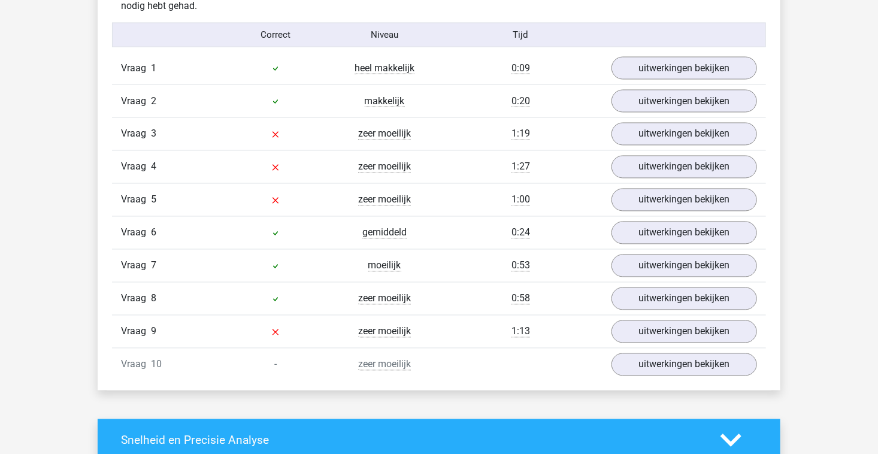
scroll to position [988, 0]
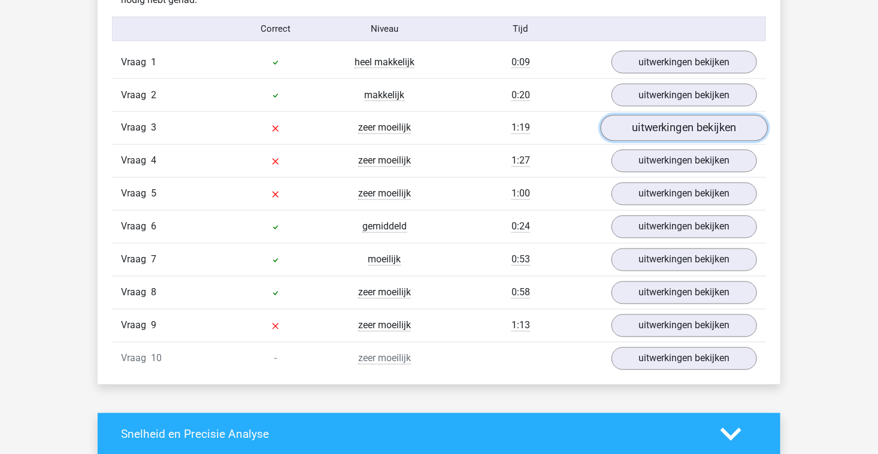
click at [721, 137] on link "uitwerkingen bekijken" at bounding box center [684, 128] width 167 height 26
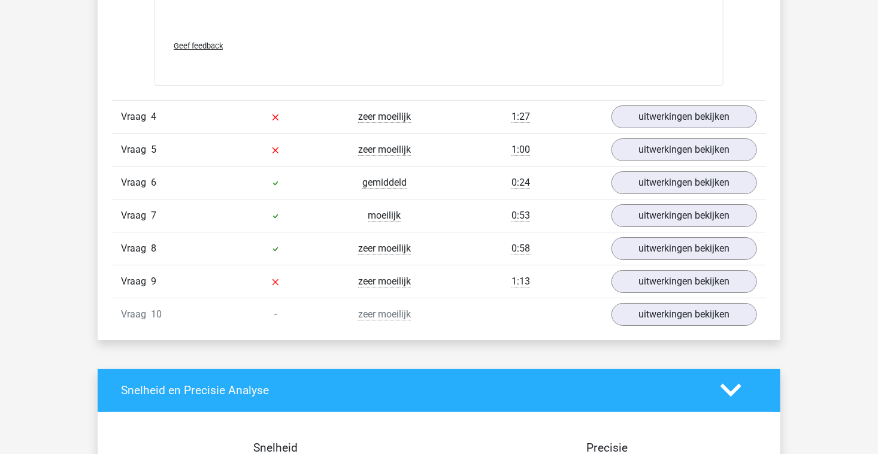
scroll to position [2043, 0]
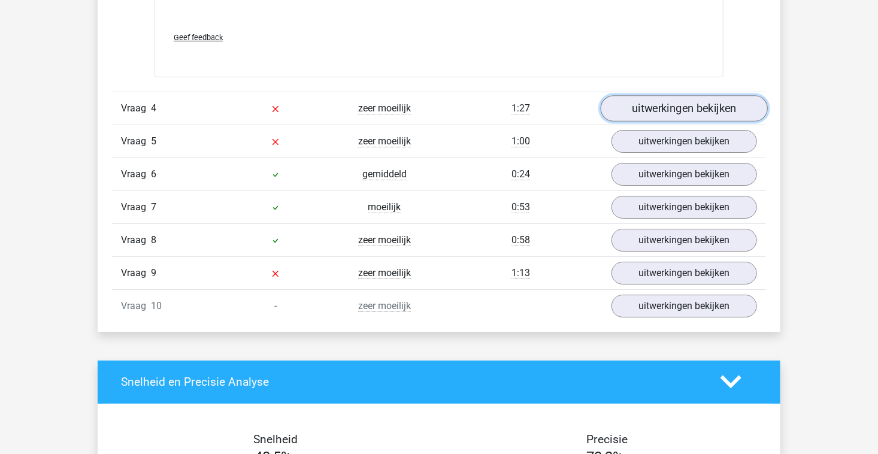
click at [675, 109] on link "uitwerkingen bekijken" at bounding box center [684, 108] width 167 height 26
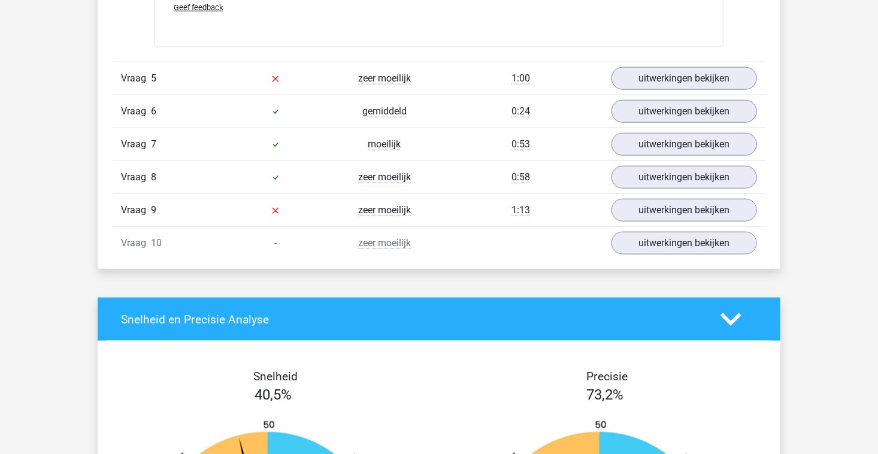
scroll to position [2839, 0]
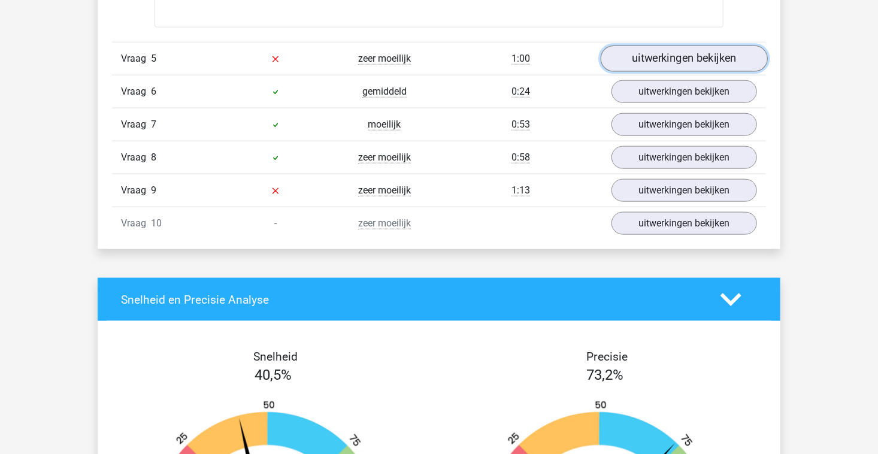
click at [691, 55] on link "uitwerkingen bekijken" at bounding box center [684, 59] width 167 height 26
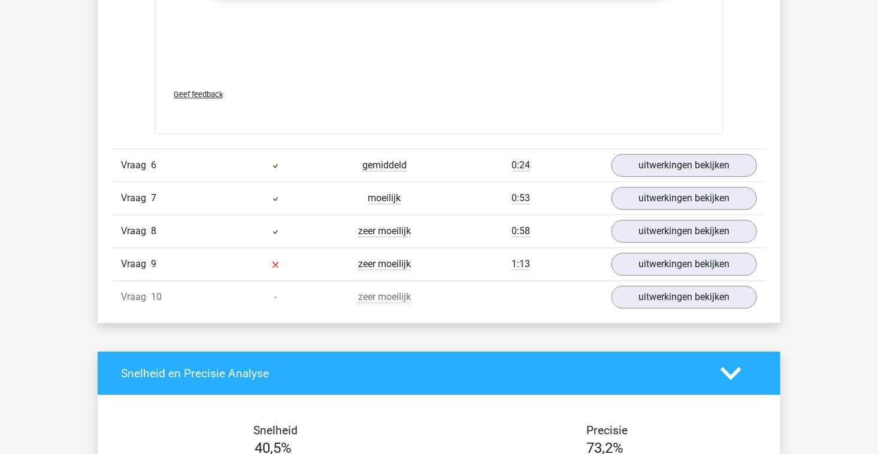
scroll to position [3780, 0]
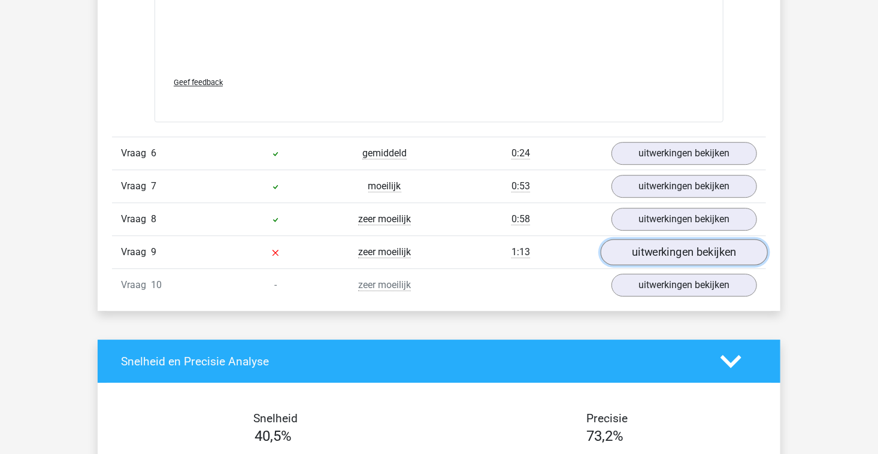
click at [674, 250] on link "uitwerkingen bekijken" at bounding box center [684, 252] width 167 height 26
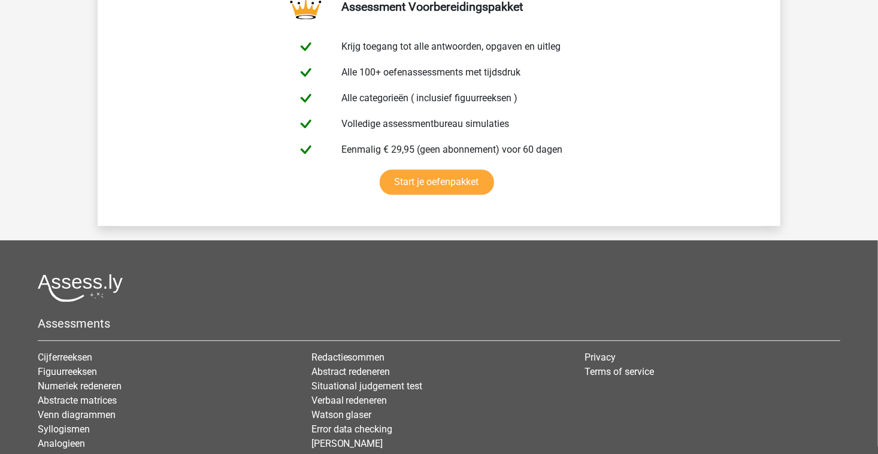
scroll to position [5844, 0]
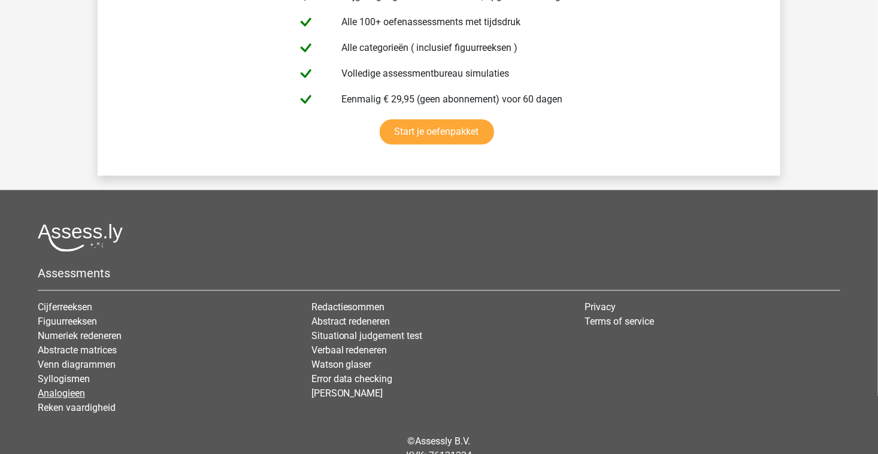
click at [81, 391] on link "Analogieen" at bounding box center [61, 393] width 47 height 11
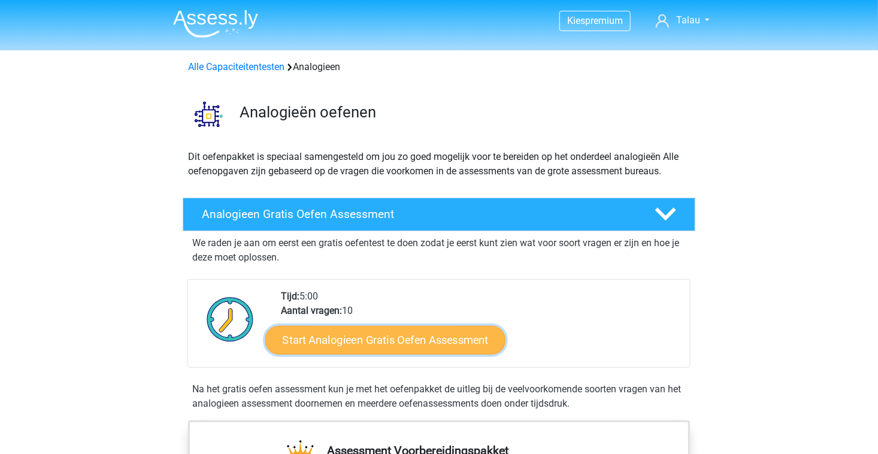
click at [422, 336] on link "Start Analogieen Gratis Oefen Assessment" at bounding box center [385, 339] width 240 height 29
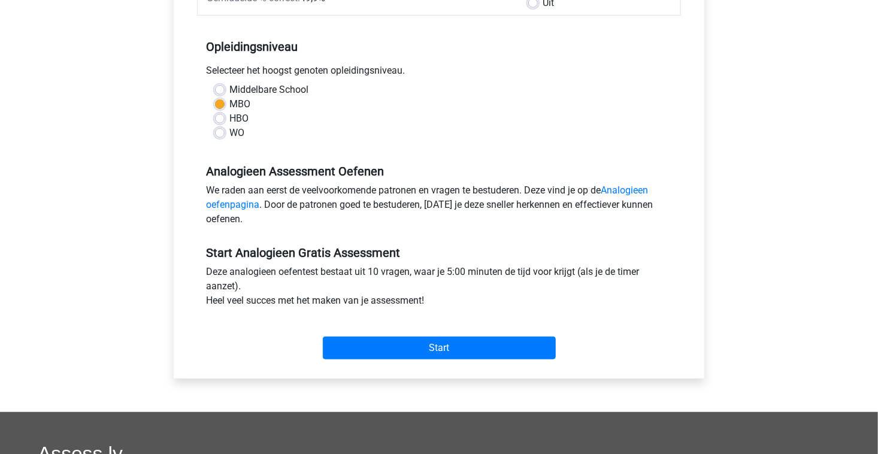
scroll to position [227, 0]
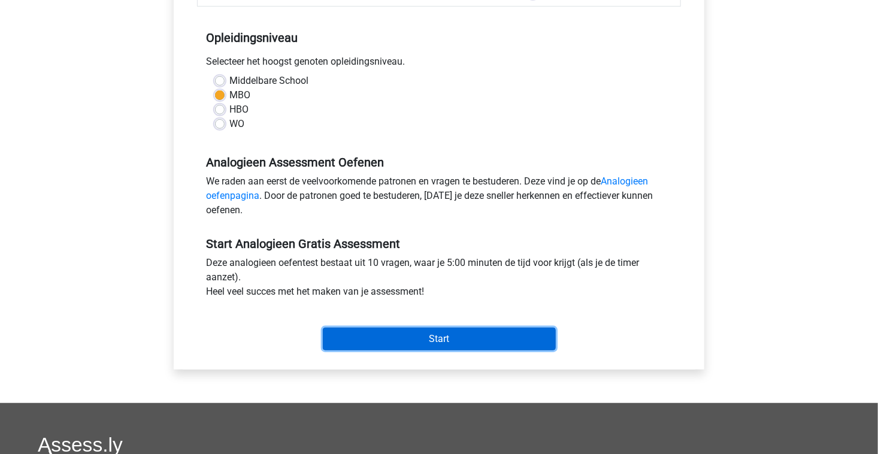
click at [475, 334] on input "Start" at bounding box center [439, 339] width 233 height 23
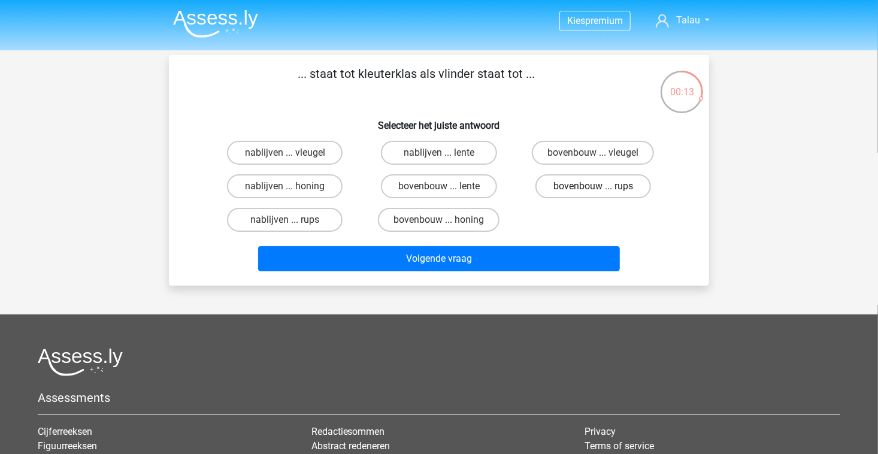
click at [571, 184] on label "bovenbouw ... rups" at bounding box center [593, 186] width 116 height 24
click at [593, 186] on input "bovenbouw ... rups" at bounding box center [597, 190] width 8 height 8
radio input "true"
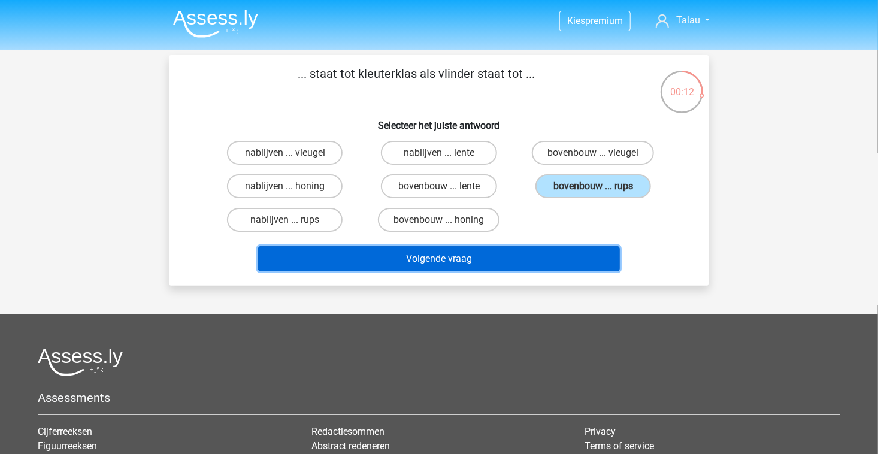
click at [498, 261] on button "Volgende vraag" at bounding box center [439, 258] width 362 height 25
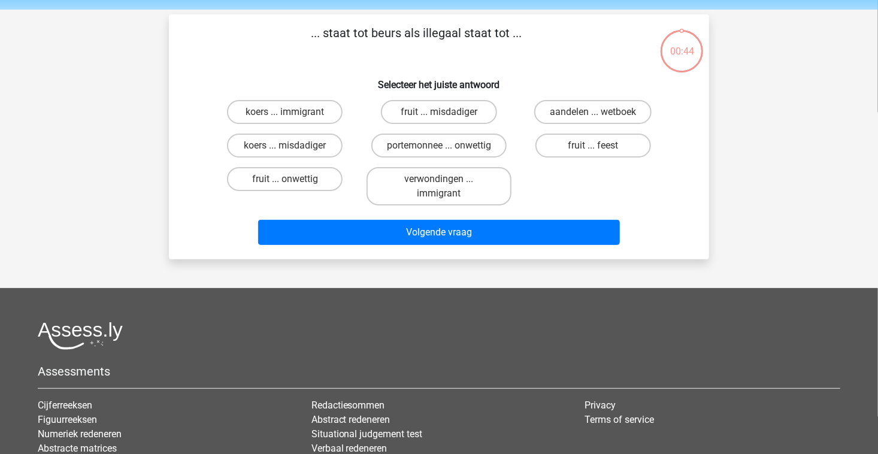
scroll to position [55, 0]
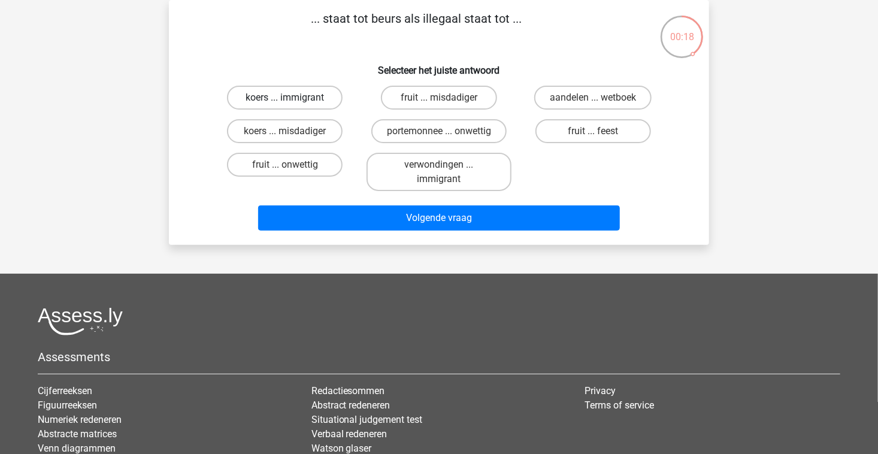
click at [325, 103] on label "koers ... immigrant" at bounding box center [285, 98] width 116 height 24
click at [293, 103] on input "koers ... immigrant" at bounding box center [289, 102] width 8 height 8
radio input "true"
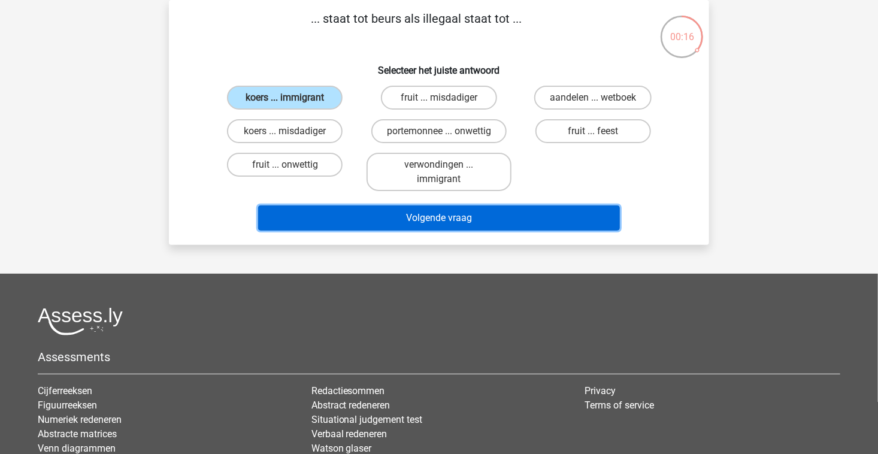
click at [373, 217] on button "Volgende vraag" at bounding box center [439, 217] width 362 height 25
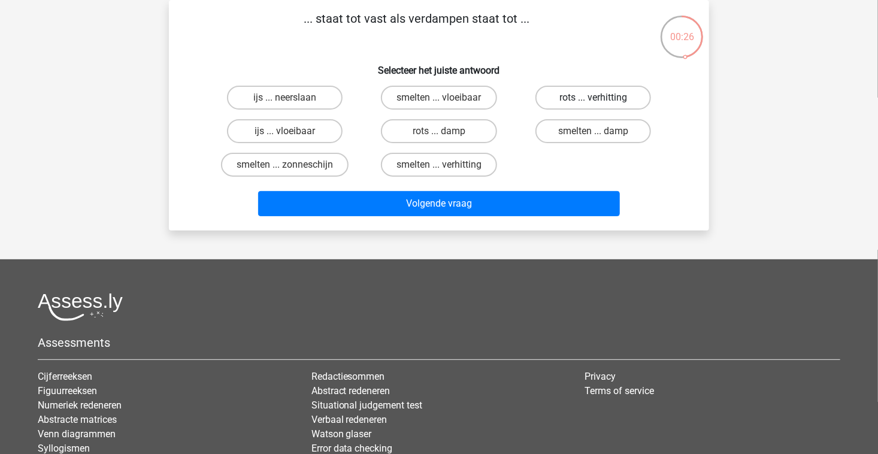
click at [586, 90] on label "rots ... verhitting" at bounding box center [593, 98] width 116 height 24
click at [593, 98] on input "rots ... verhitting" at bounding box center [597, 102] width 8 height 8
radio input "true"
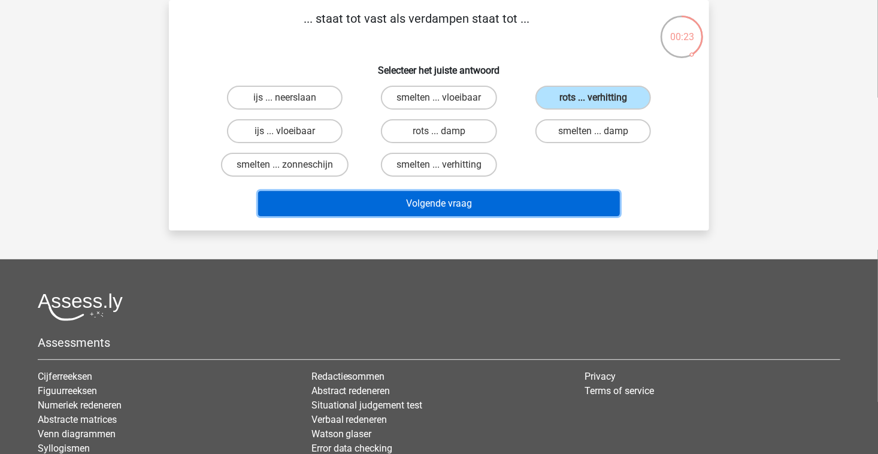
click at [453, 206] on button "Volgende vraag" at bounding box center [439, 203] width 362 height 25
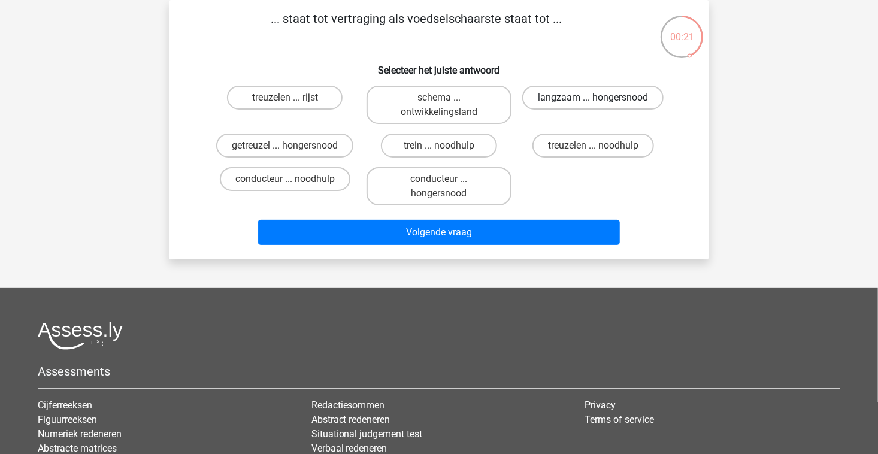
click at [587, 104] on label "langzaam ... hongersnood" at bounding box center [592, 98] width 141 height 24
click at [593, 104] on input "langzaam ... hongersnood" at bounding box center [597, 102] width 8 height 8
radio input "true"
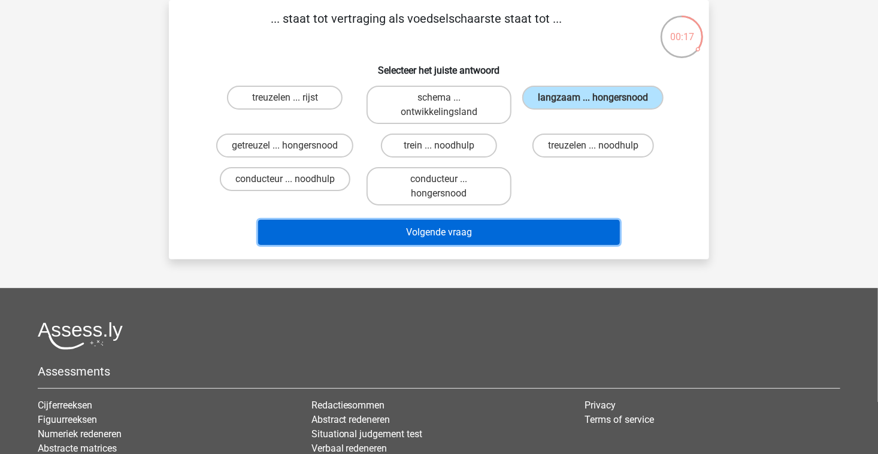
click at [462, 236] on button "Volgende vraag" at bounding box center [439, 232] width 362 height 25
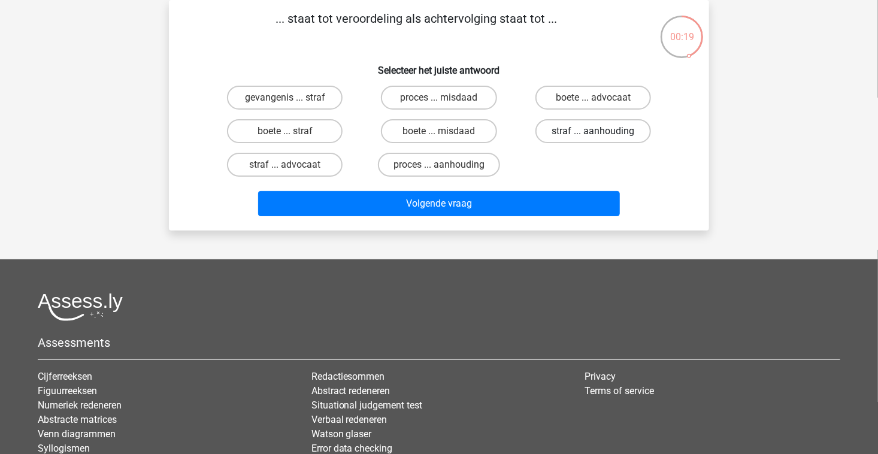
click at [568, 134] on label "straf ... aanhouding" at bounding box center [593, 131] width 116 height 24
click at [593, 134] on input "straf ... aanhouding" at bounding box center [597, 135] width 8 height 8
radio input "true"
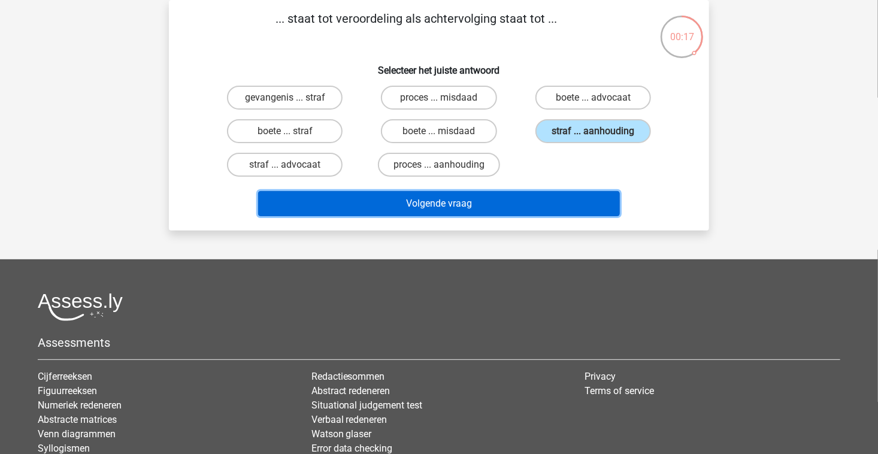
click at [525, 202] on button "Volgende vraag" at bounding box center [439, 203] width 362 height 25
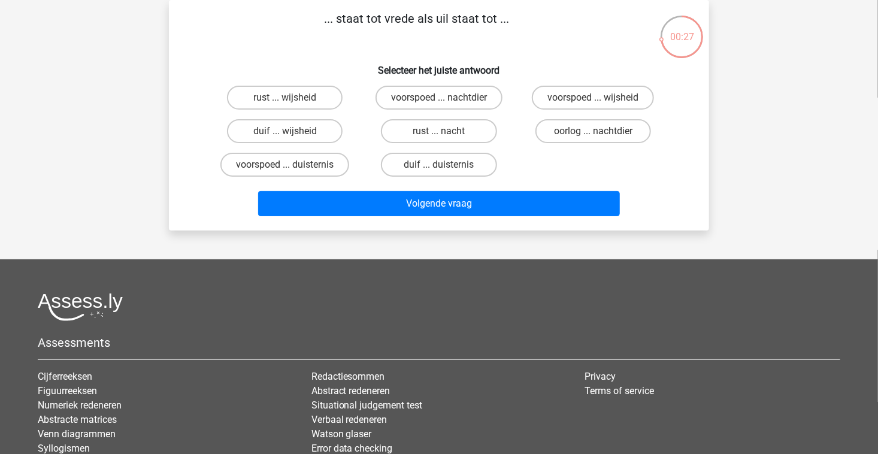
click at [286, 131] on input "duif ... wijsheid" at bounding box center [289, 135] width 8 height 8
radio input "true"
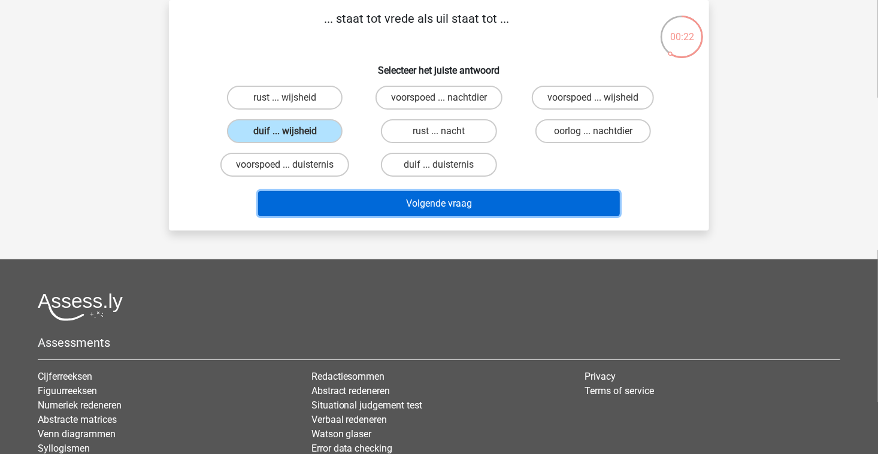
click at [368, 211] on button "Volgende vraag" at bounding box center [439, 203] width 362 height 25
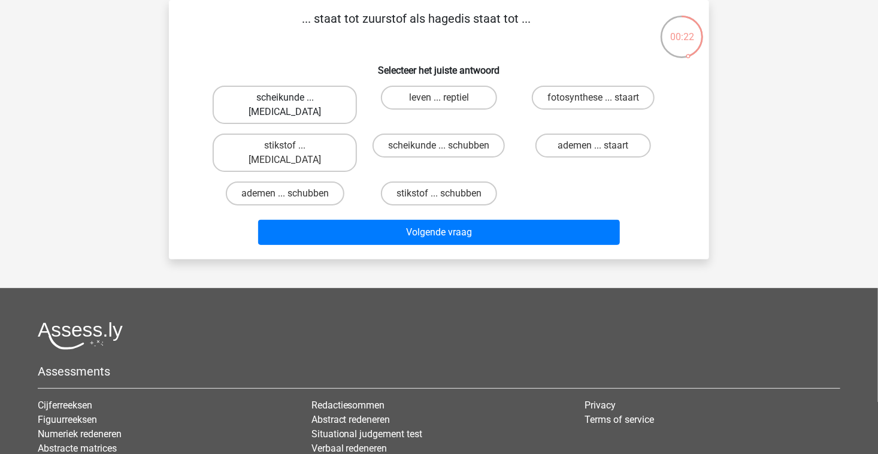
click at [313, 96] on label "scheikunde ... krokodil" at bounding box center [285, 105] width 144 height 38
click at [293, 98] on input "scheikunde ... krokodil" at bounding box center [289, 102] width 8 height 8
radio input "true"
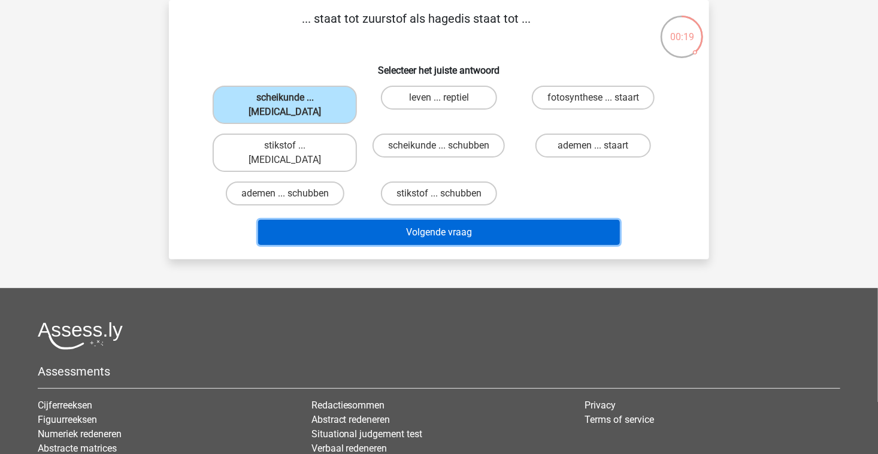
click at [346, 220] on button "Volgende vraag" at bounding box center [439, 232] width 362 height 25
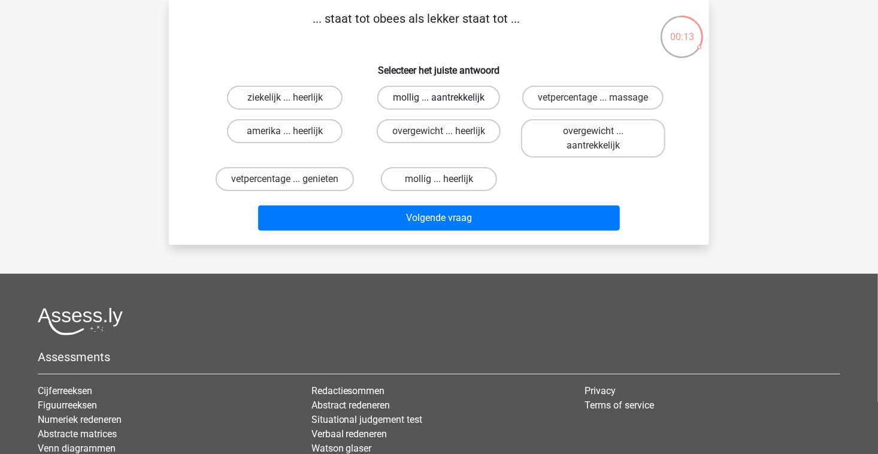
click at [398, 108] on label "mollig ... aantrekkelijk" at bounding box center [438, 98] width 123 height 24
click at [439, 105] on input "mollig ... aantrekkelijk" at bounding box center [443, 102] width 8 height 8
radio input "true"
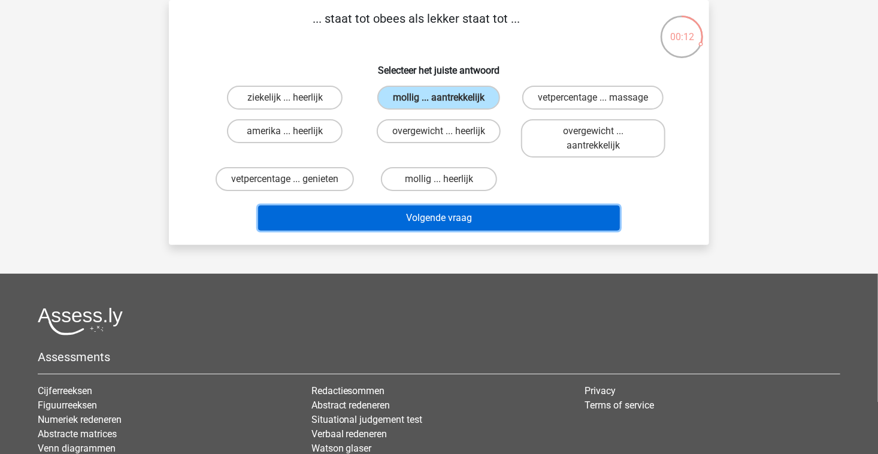
click at [396, 214] on button "Volgende vraag" at bounding box center [439, 217] width 362 height 25
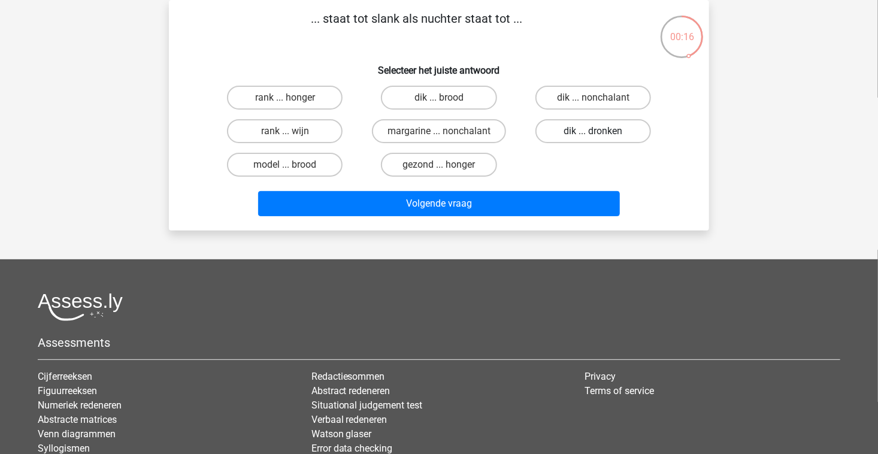
click at [556, 133] on label "dik ... dronken" at bounding box center [593, 131] width 116 height 24
click at [593, 133] on input "dik ... dronken" at bounding box center [597, 135] width 8 height 8
radio input "true"
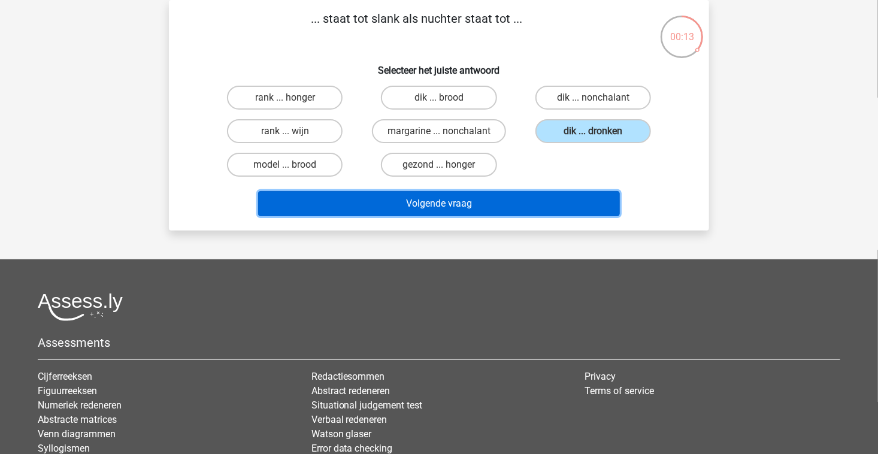
click at [541, 205] on button "Volgende vraag" at bounding box center [439, 203] width 362 height 25
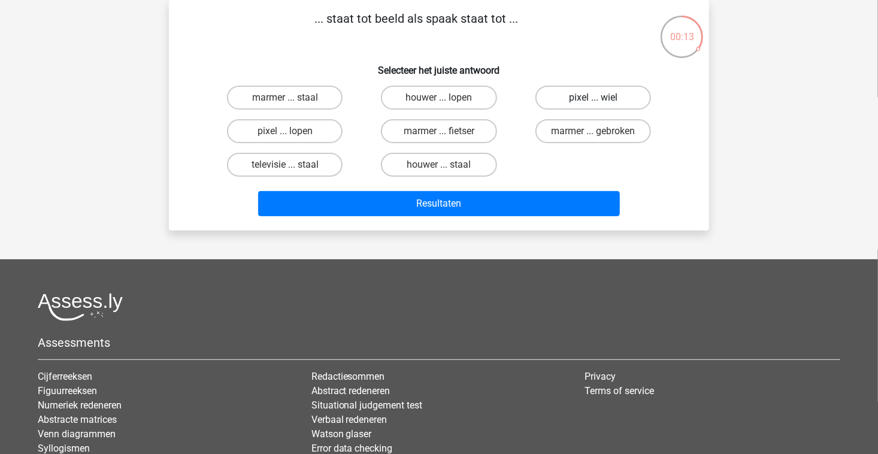
click at [621, 91] on label "pixel ... wiel" at bounding box center [593, 98] width 116 height 24
click at [601, 98] on input "pixel ... wiel" at bounding box center [597, 102] width 8 height 8
radio input "true"
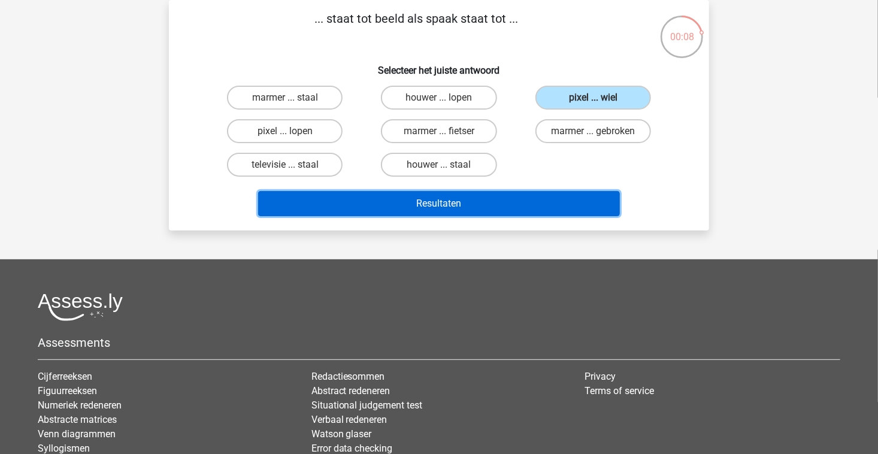
click at [574, 208] on button "Resultaten" at bounding box center [439, 203] width 362 height 25
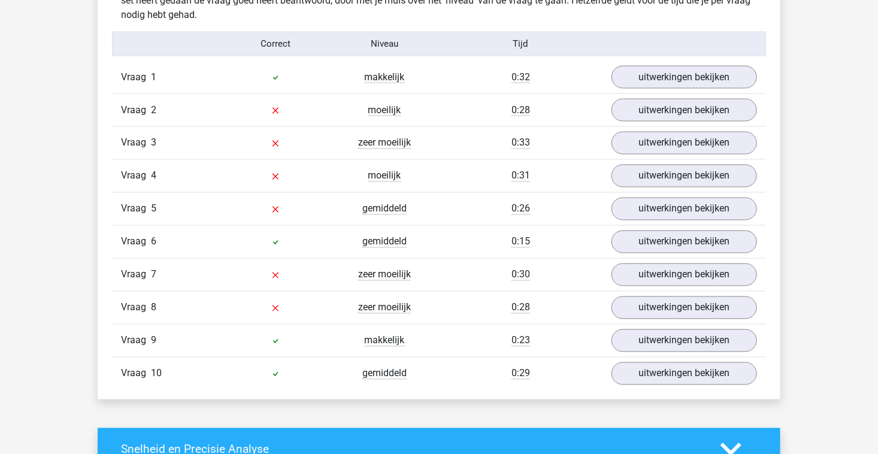
scroll to position [979, 0]
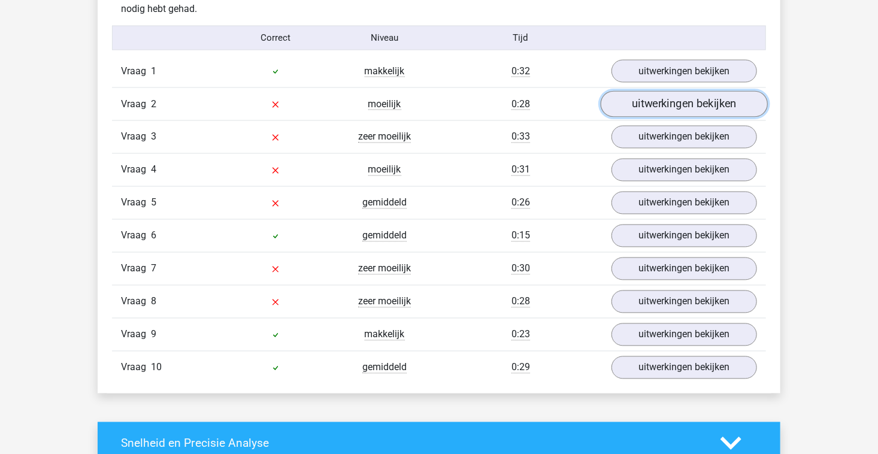
click at [706, 98] on link "uitwerkingen bekijken" at bounding box center [684, 104] width 167 height 26
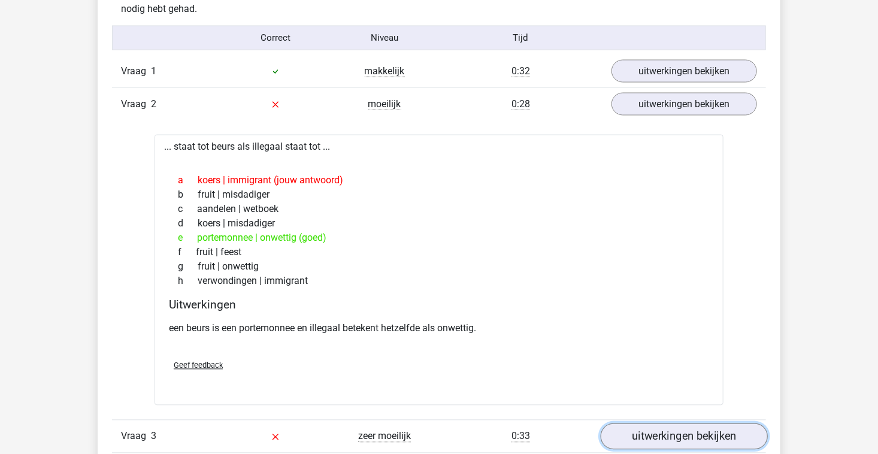
click at [706, 437] on link "uitwerkingen bekijken" at bounding box center [684, 436] width 167 height 26
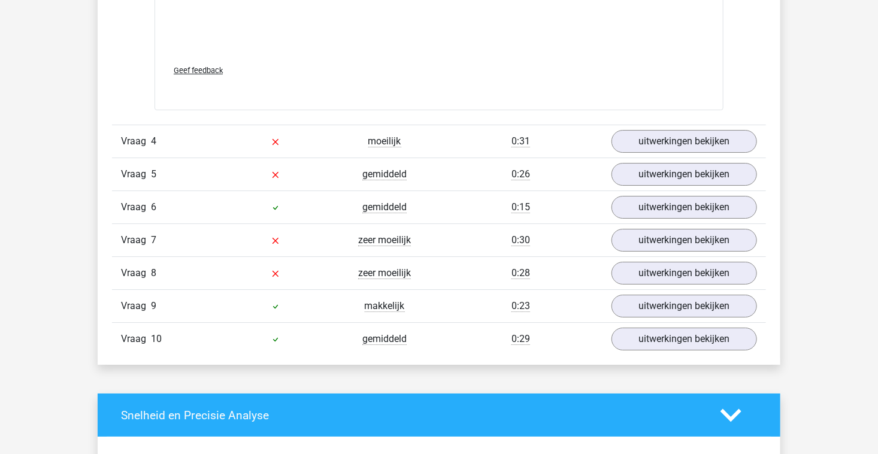
scroll to position [1950, 0]
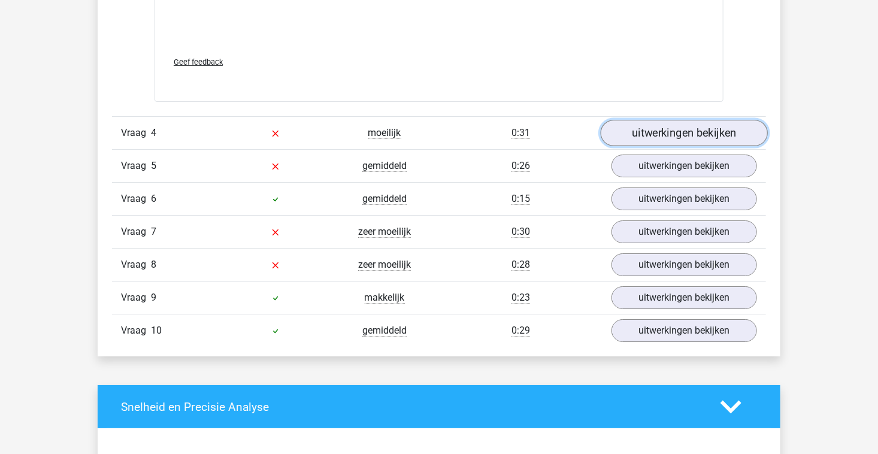
click at [707, 137] on link "uitwerkingen bekijken" at bounding box center [684, 133] width 167 height 26
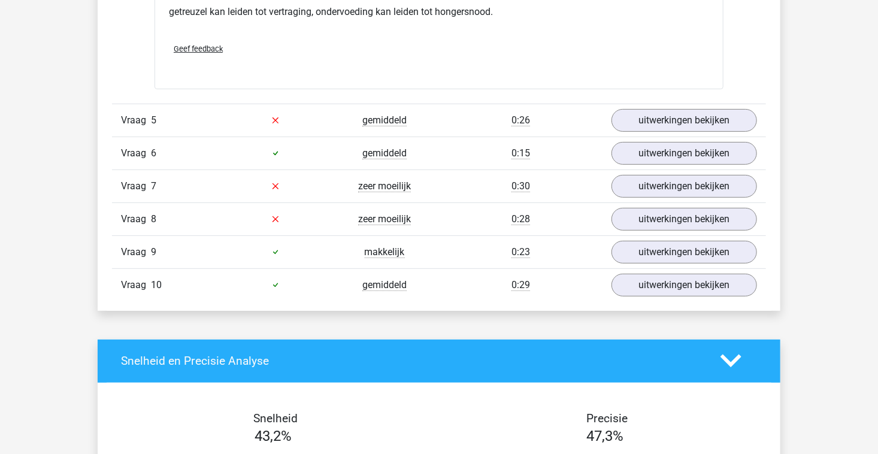
scroll to position [2324, 0]
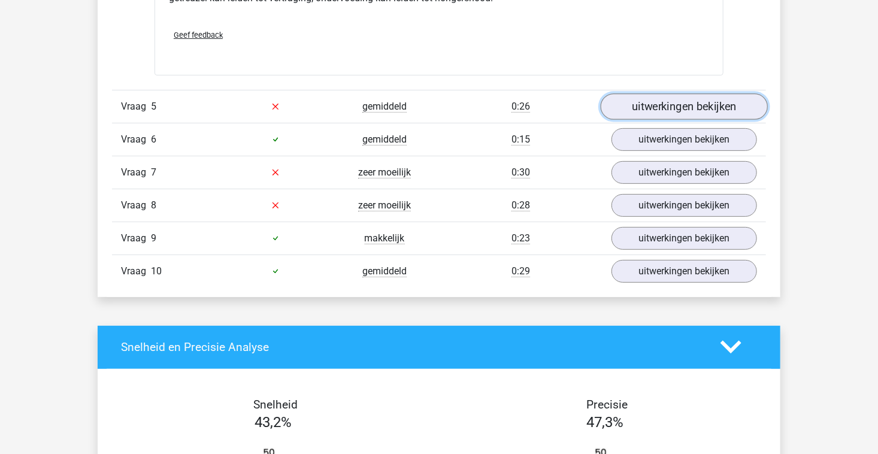
click at [685, 104] on link "uitwerkingen bekijken" at bounding box center [684, 106] width 167 height 26
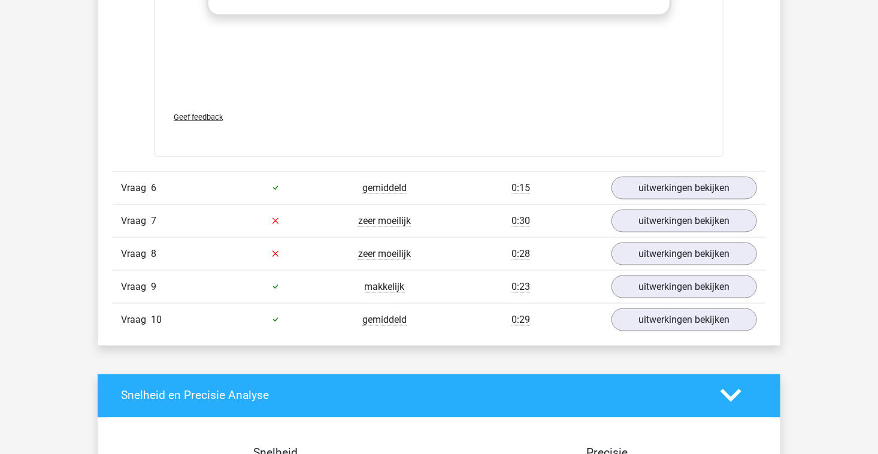
scroll to position [2925, 0]
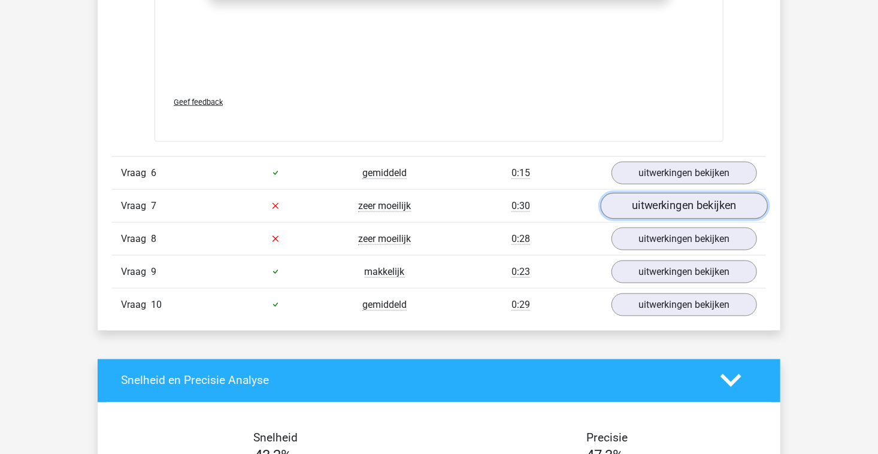
click at [716, 202] on link "uitwerkingen bekijken" at bounding box center [684, 206] width 167 height 26
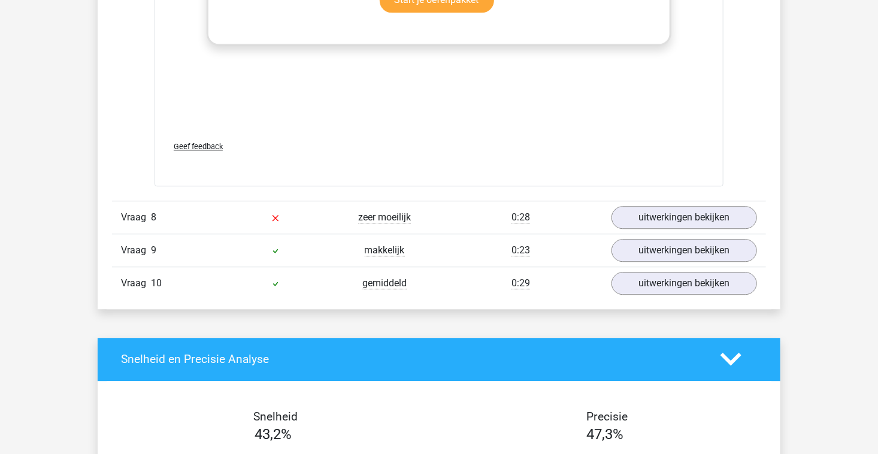
scroll to position [3587, 0]
